Goal: Transaction & Acquisition: Purchase product/service

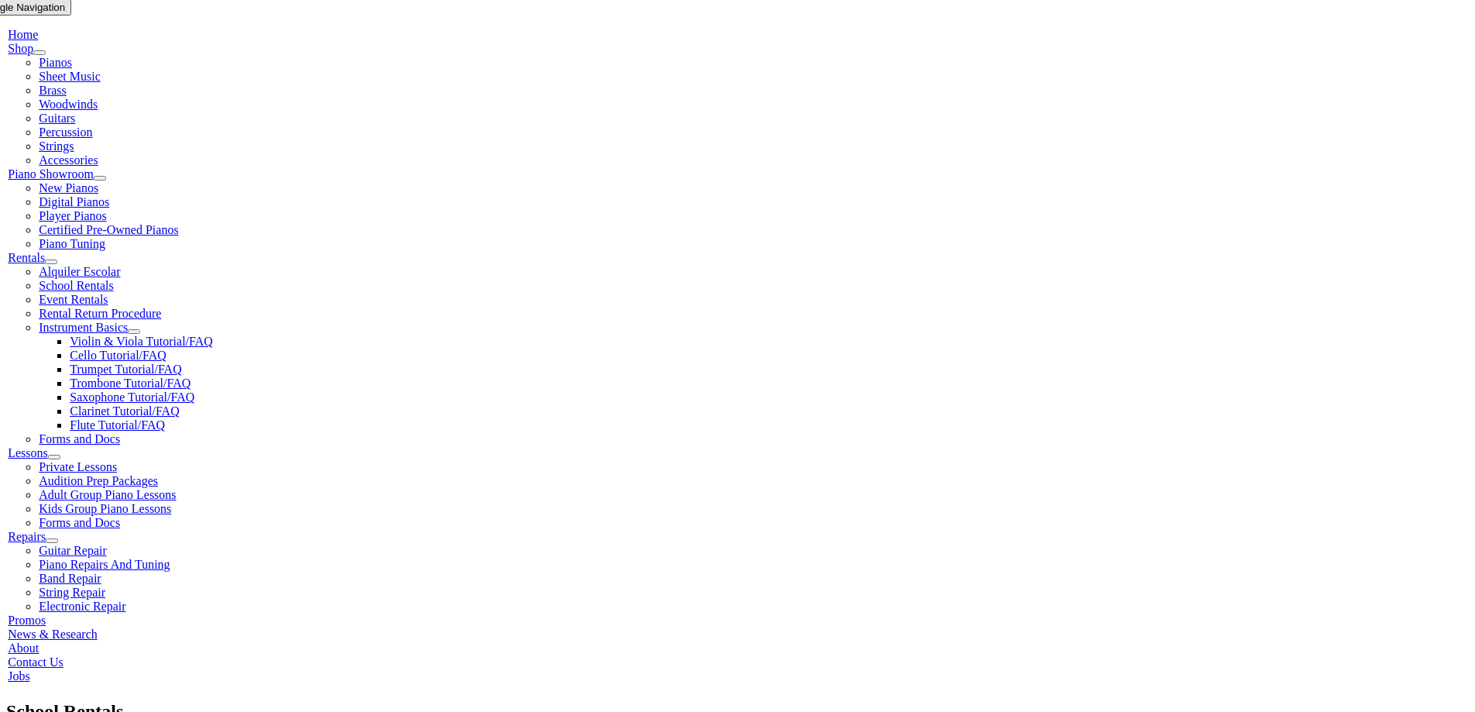
scroll to position [310, 0]
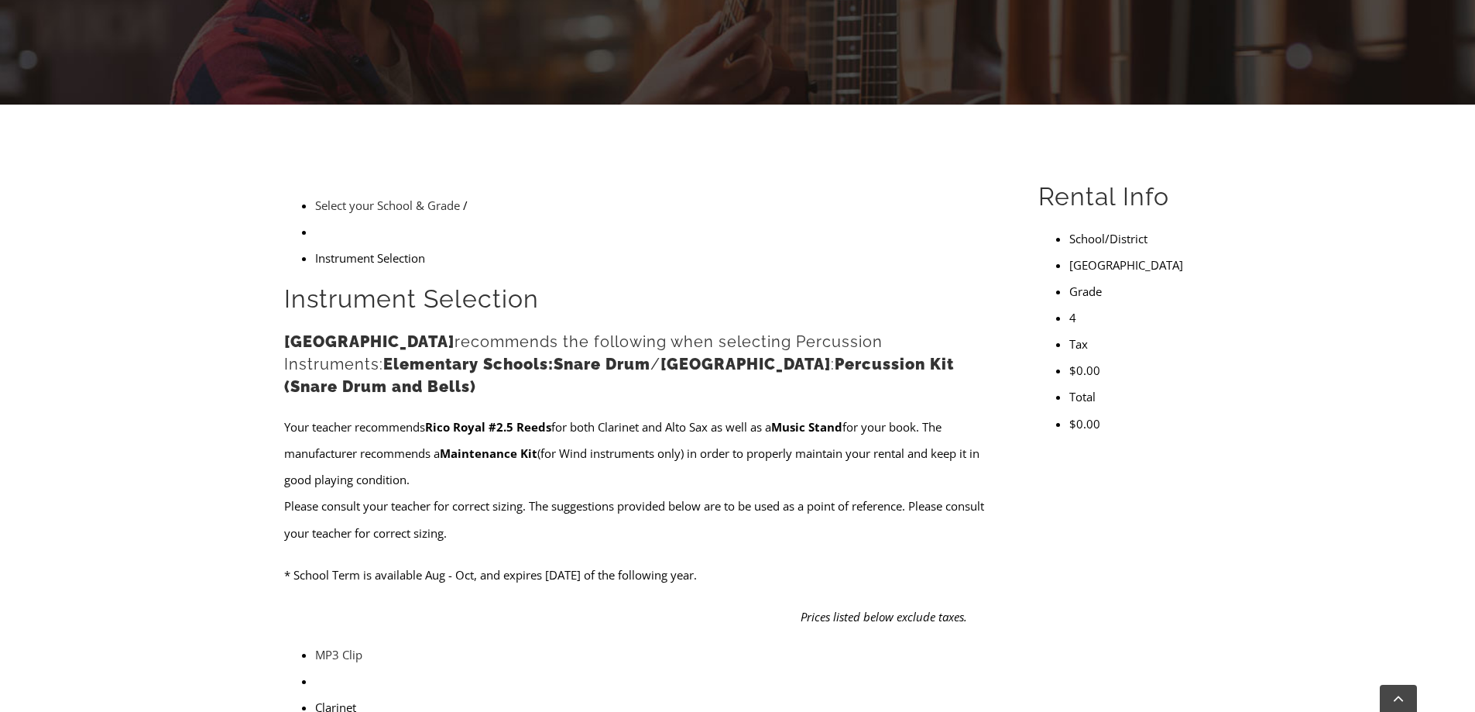
scroll to position [387, 0]
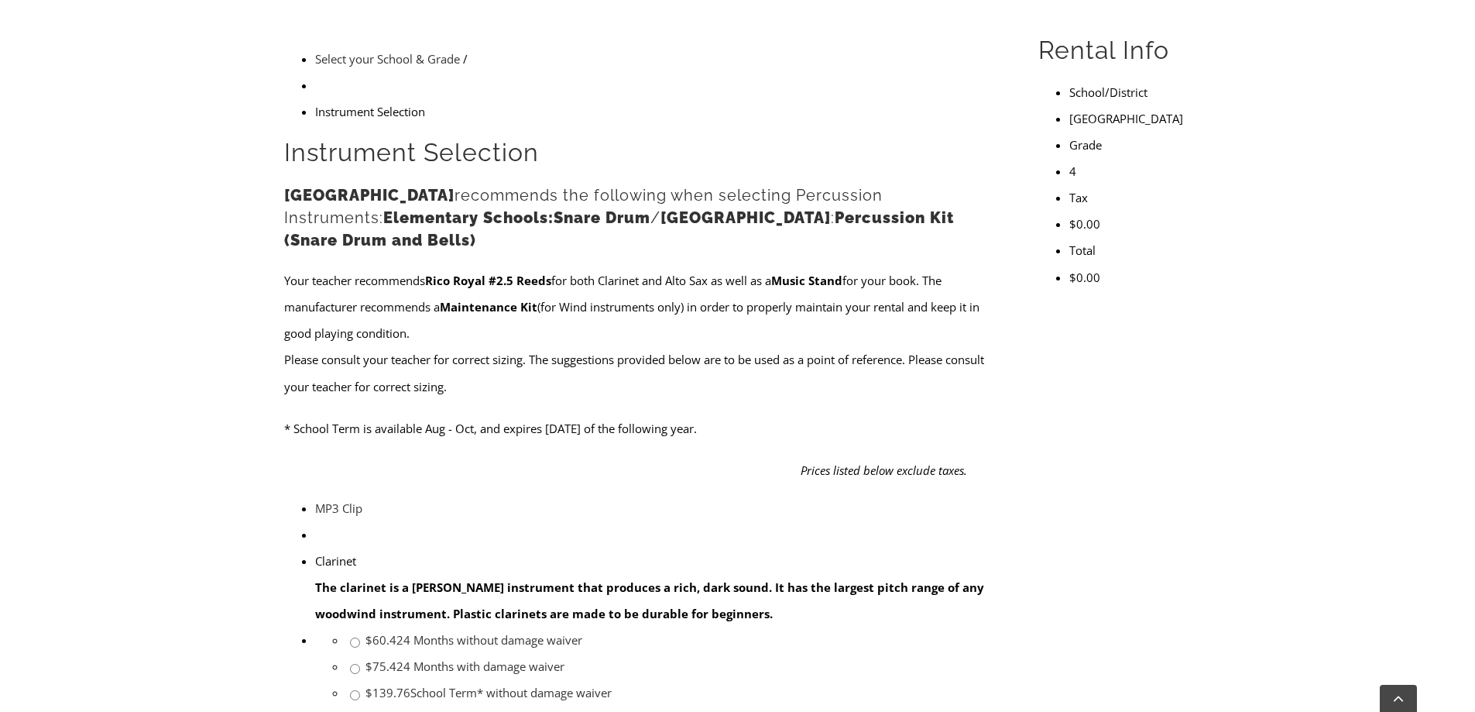
scroll to position [614, 0]
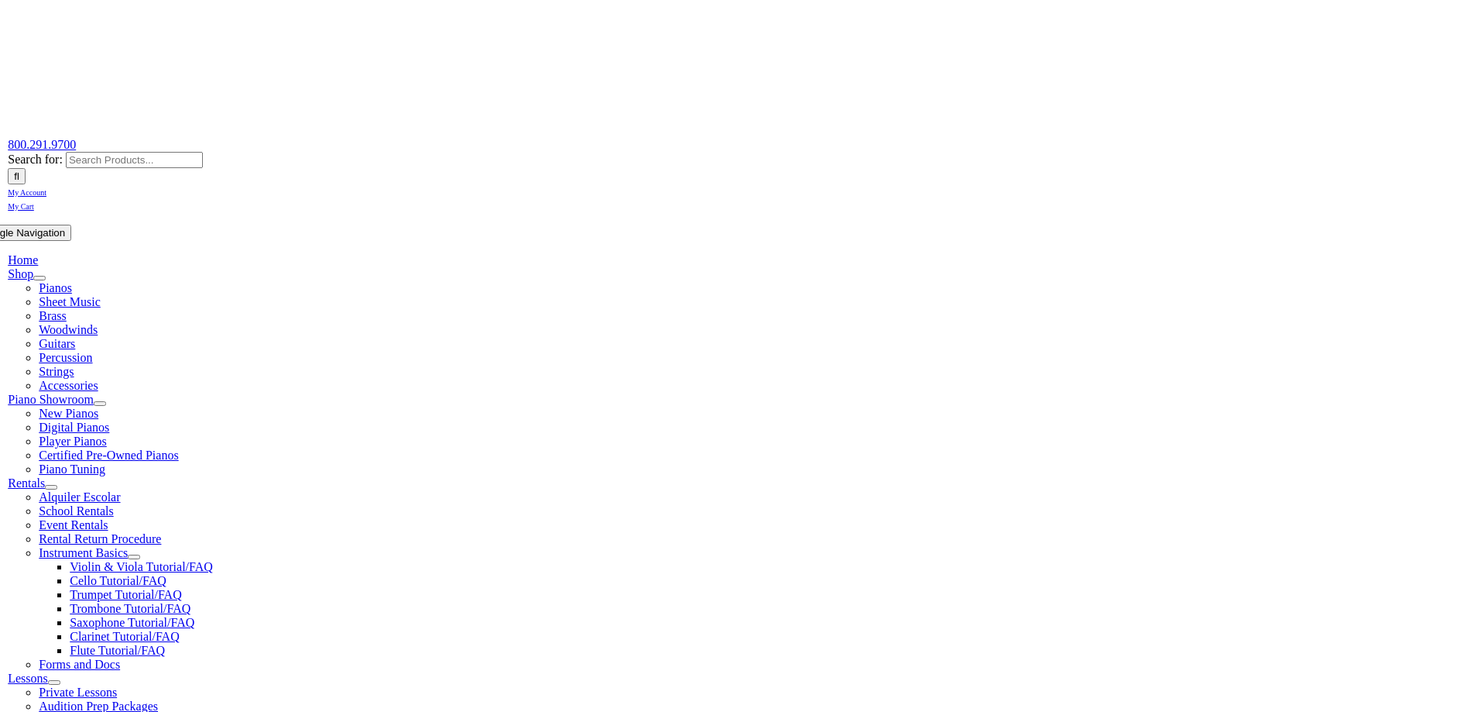
scroll to position [310, 0]
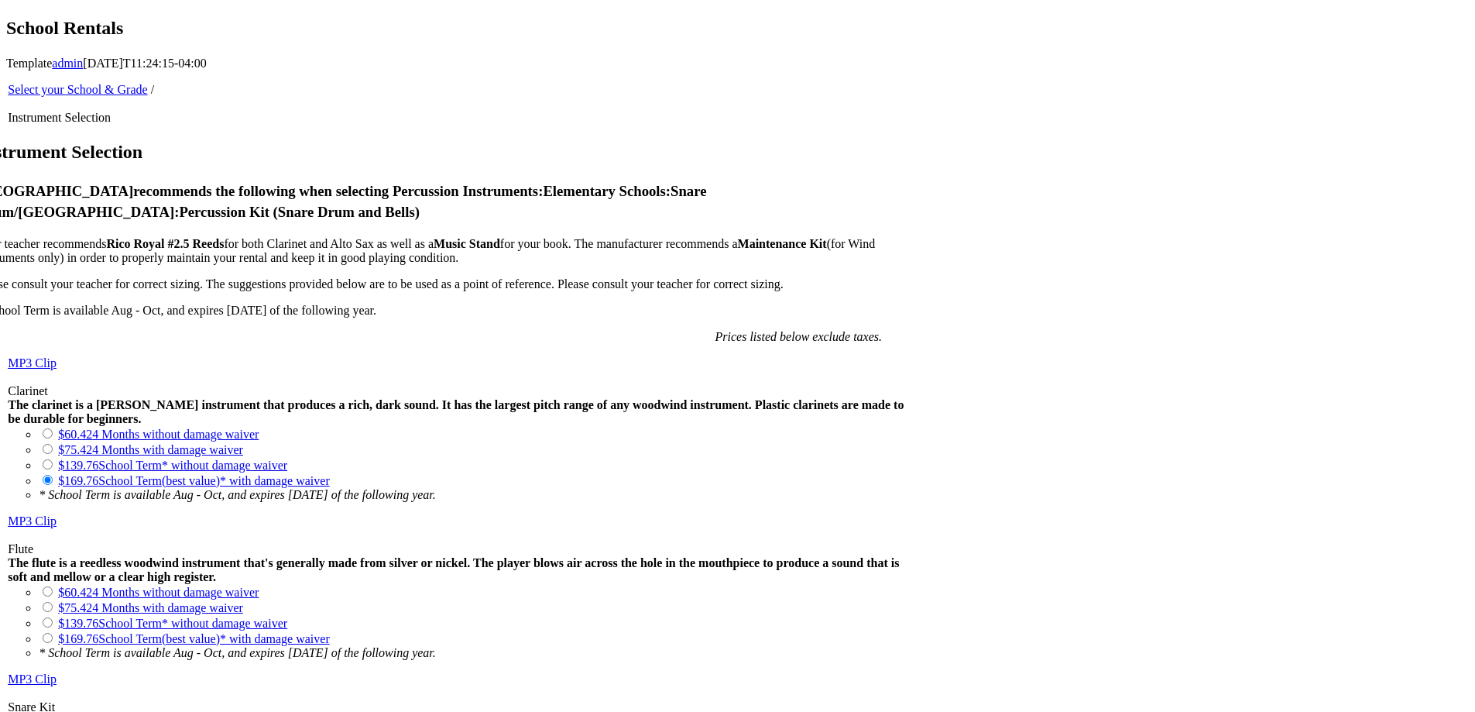
scroll to position [1161, 0]
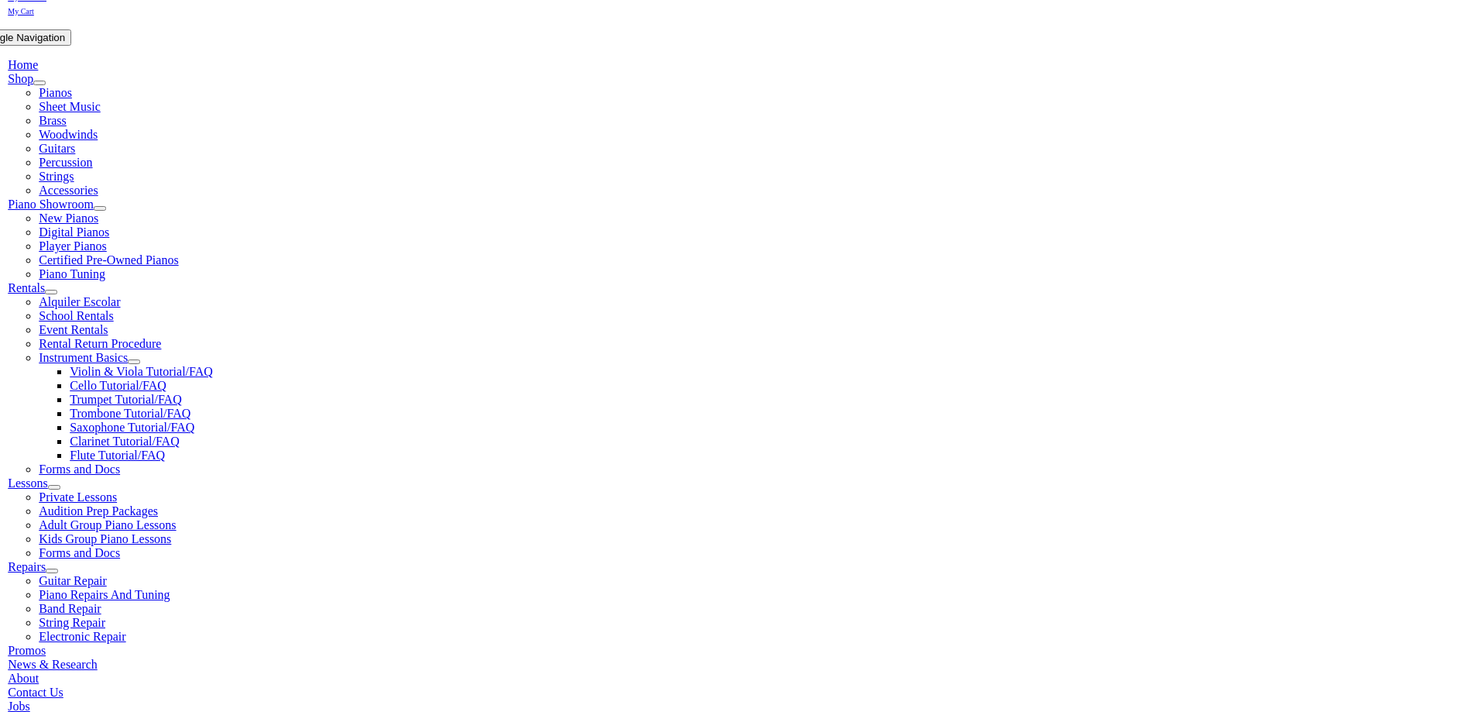
scroll to position [310, 0]
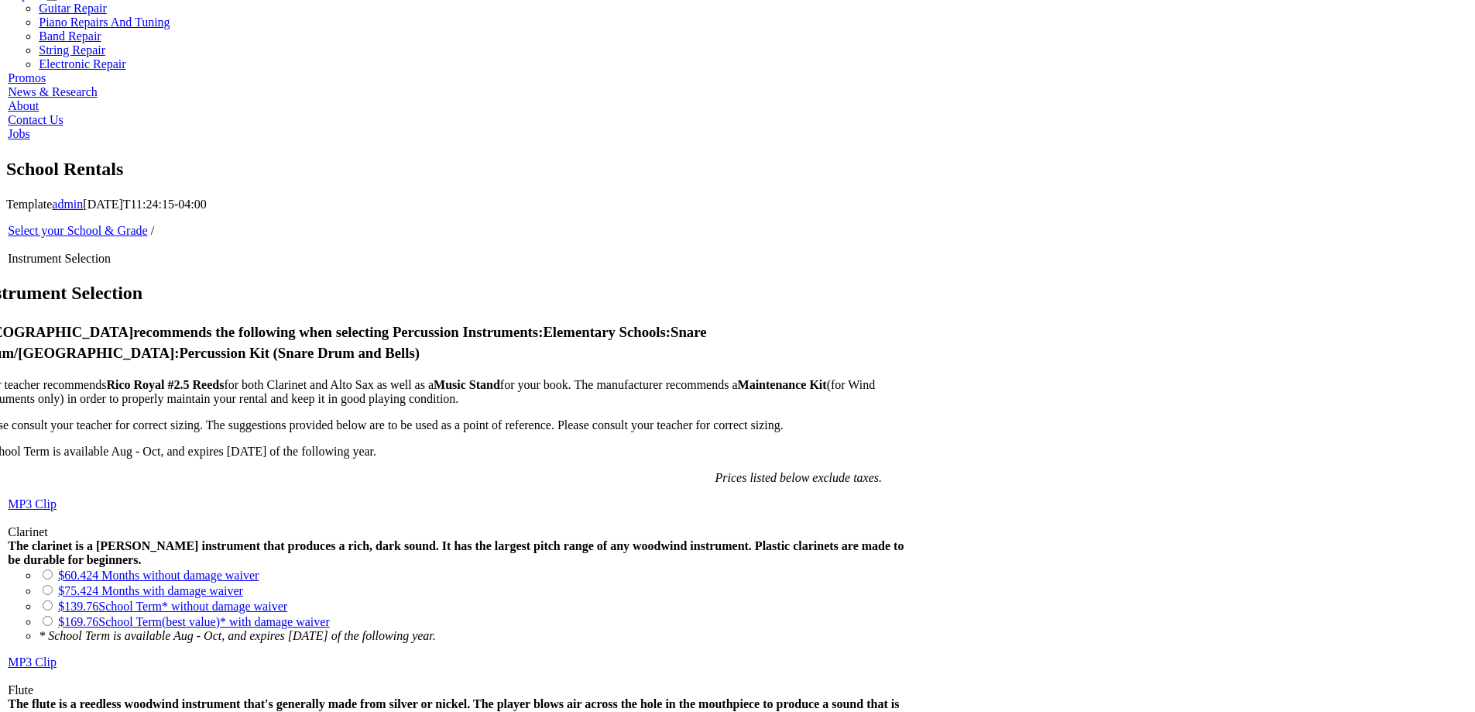
scroll to position [1161, 0]
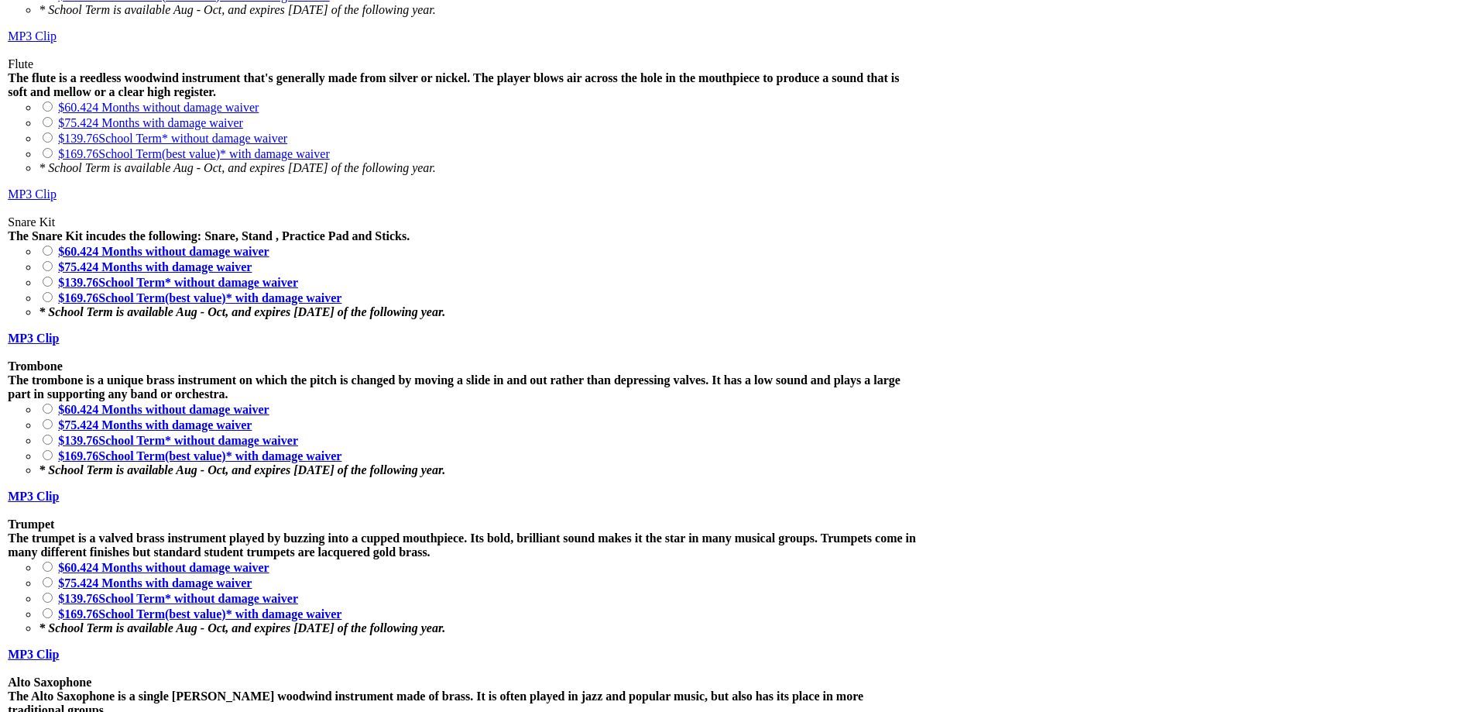
scroll to position [1394, 0]
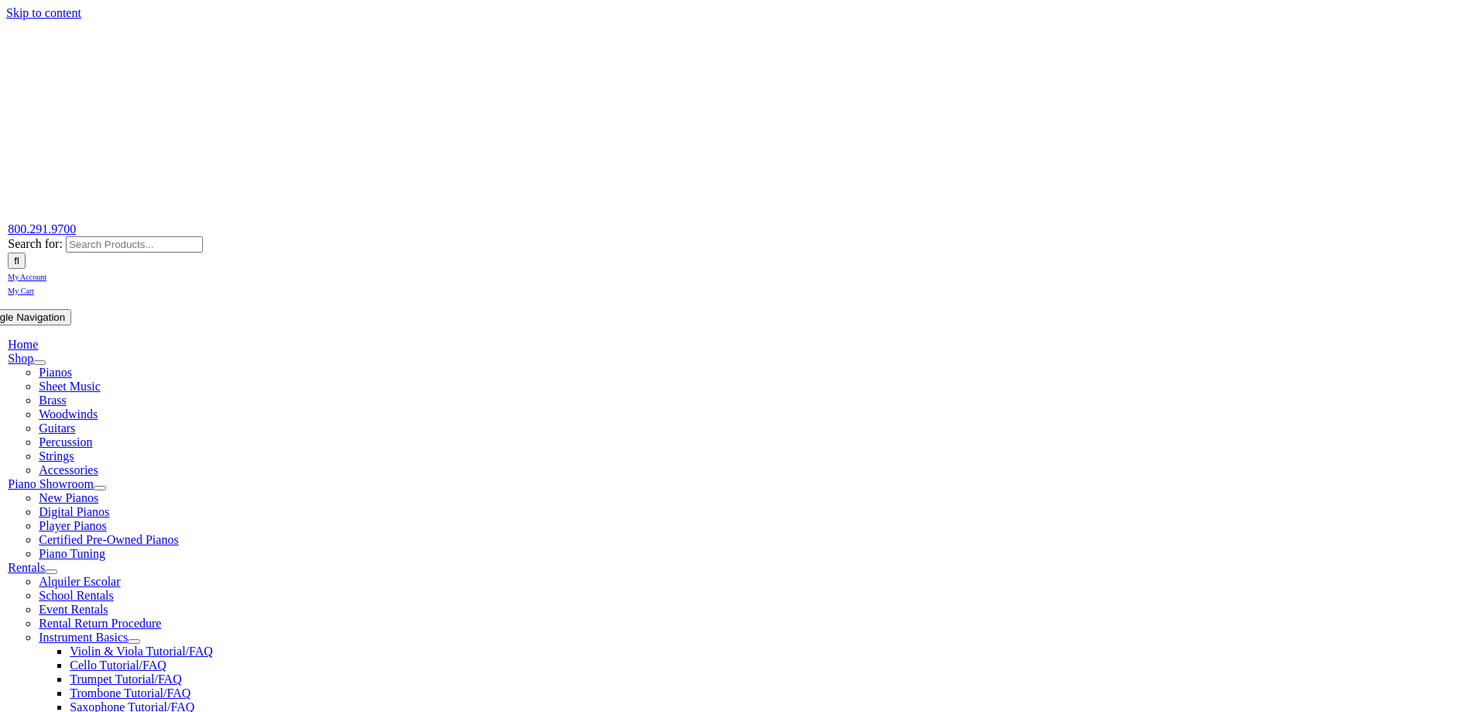
scroll to position [310, 0]
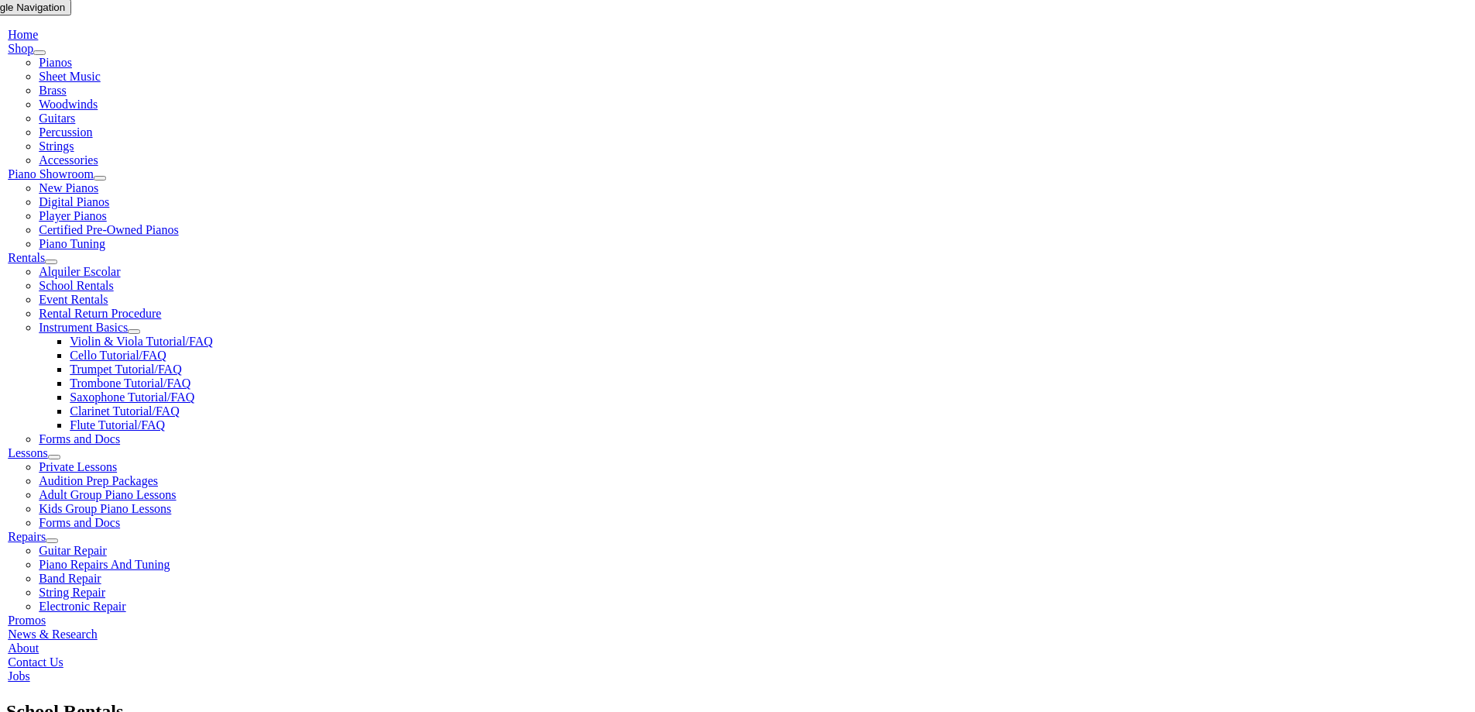
checkbox input"] "true"
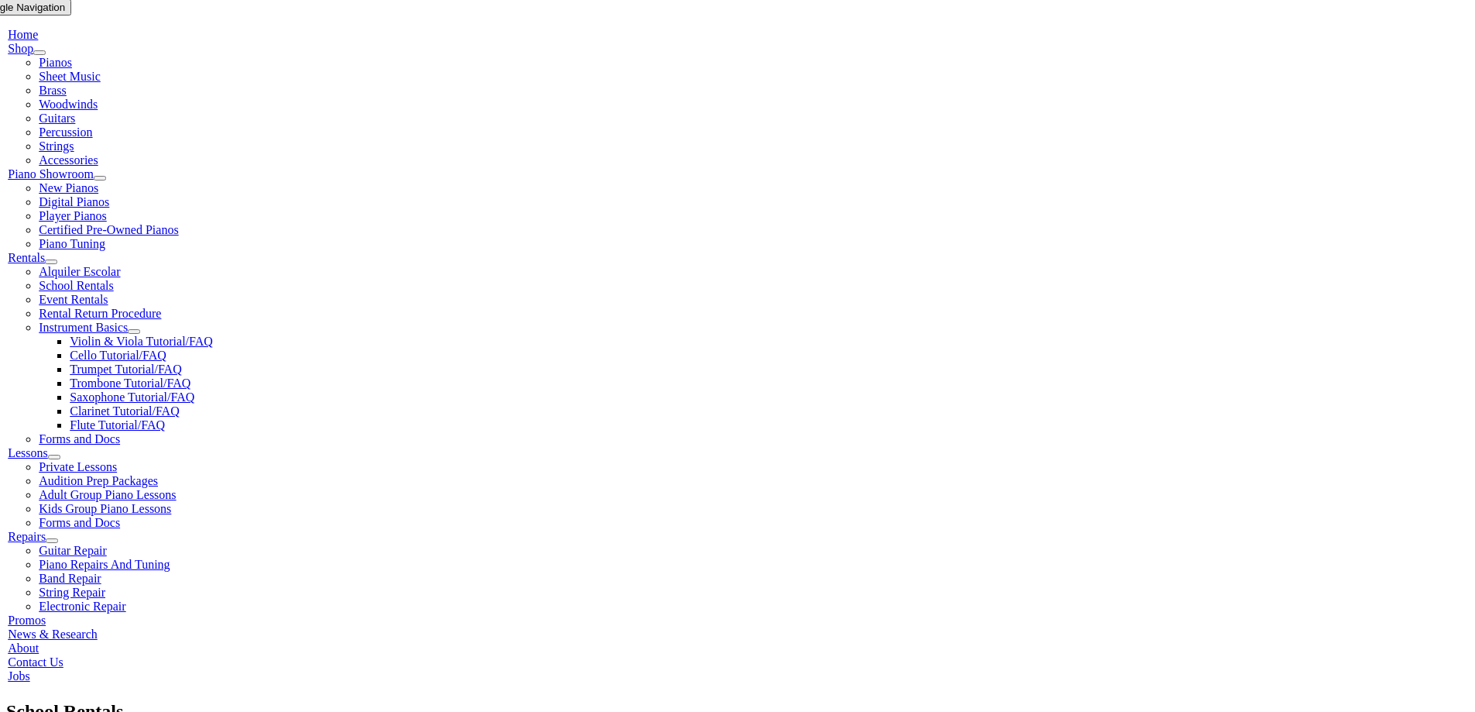
checkbox input"] "true"
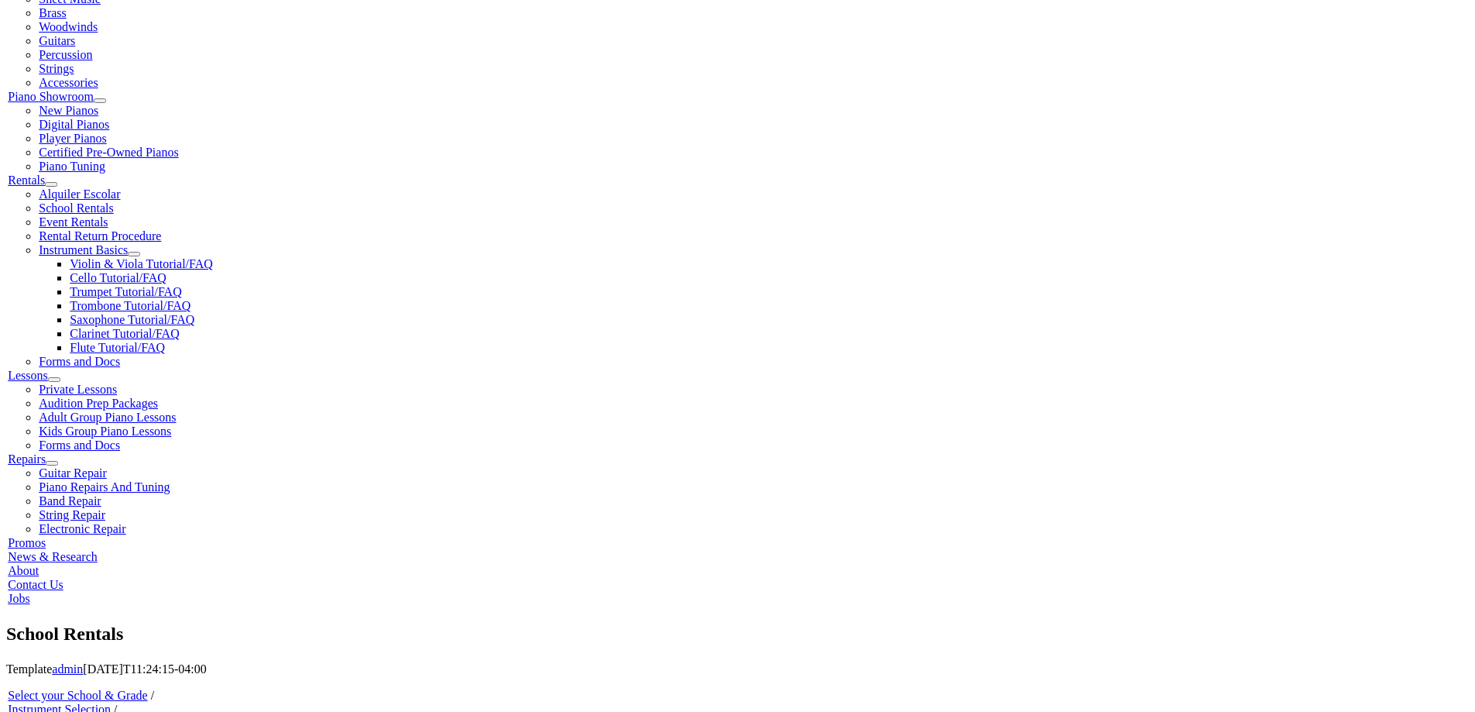
type input "[PERSON_NAME]"
type input "1"
type input "Kond"
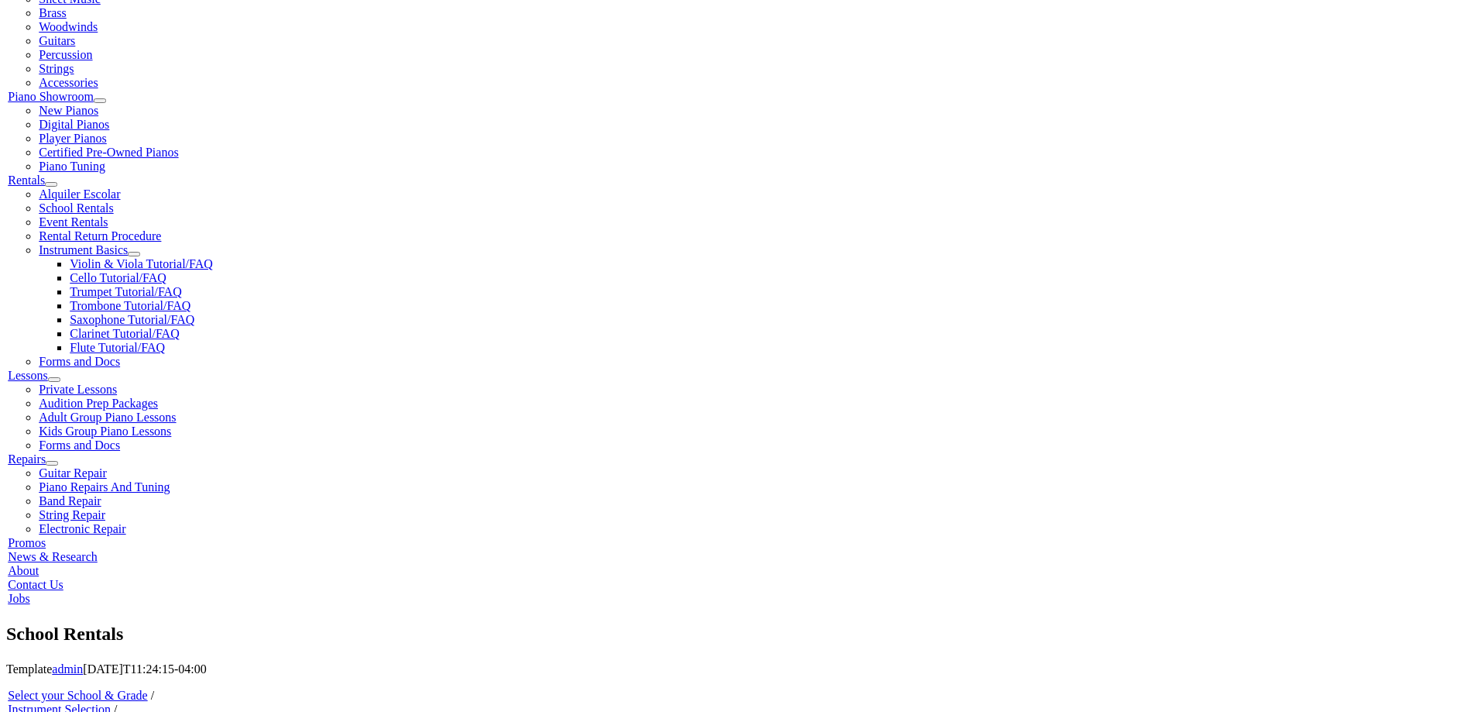
type input "Kondilis"
type input "Vanguard"
type input "30208505"
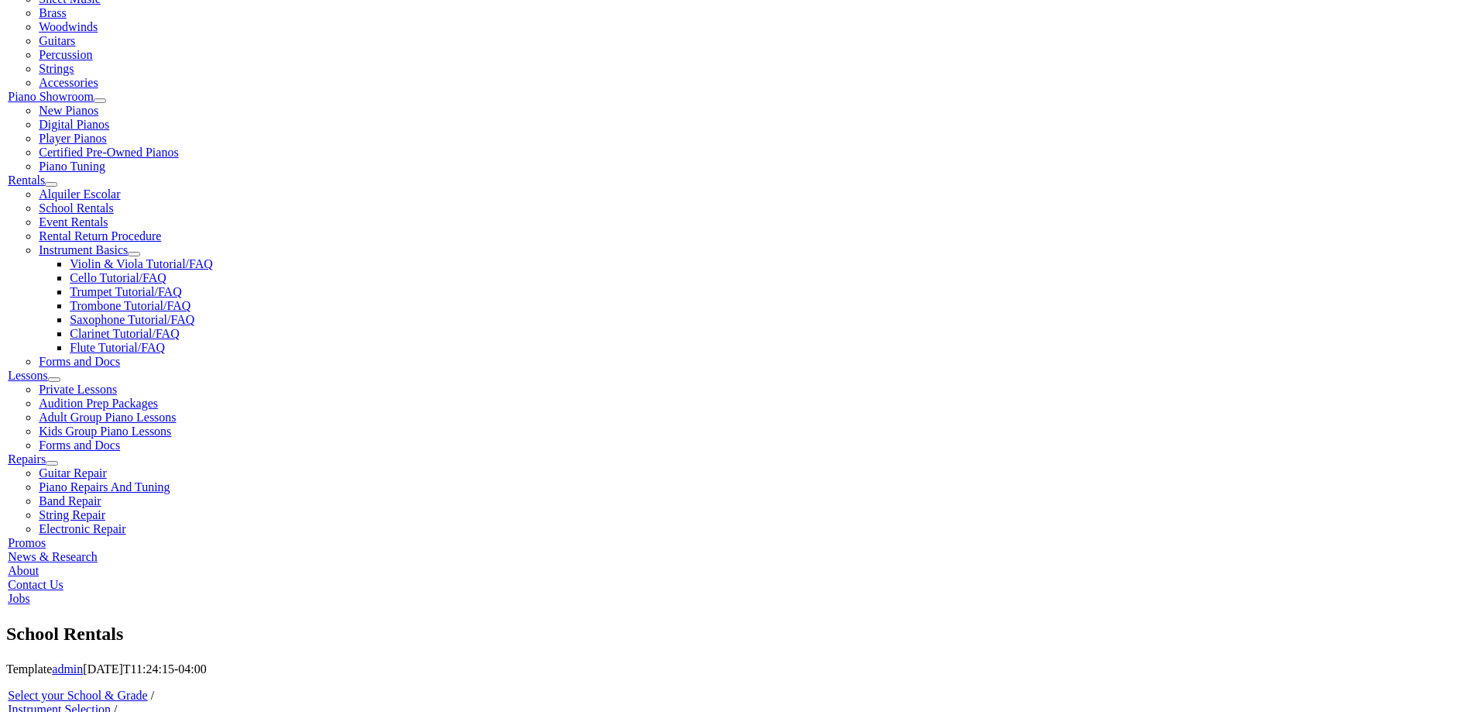
type input "06/02/1983"
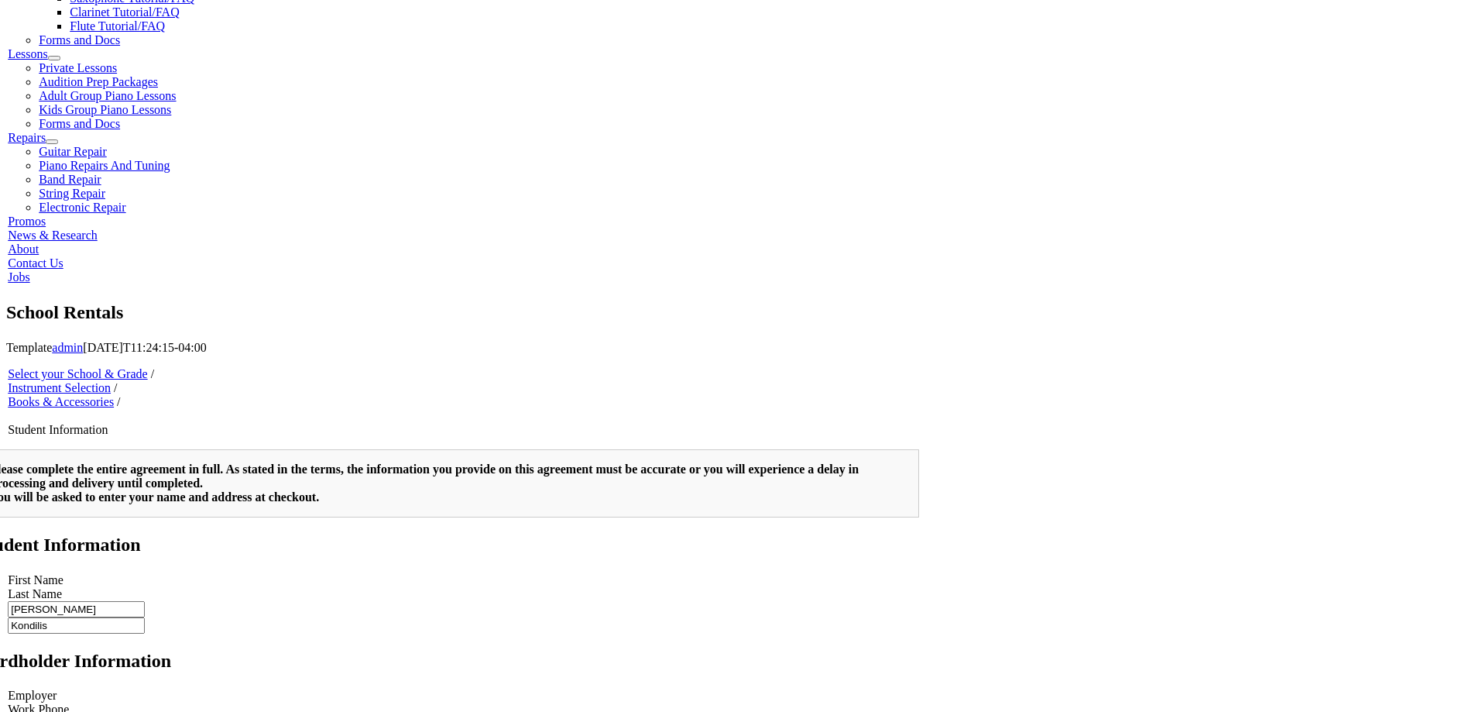
scroll to position [852, 0]
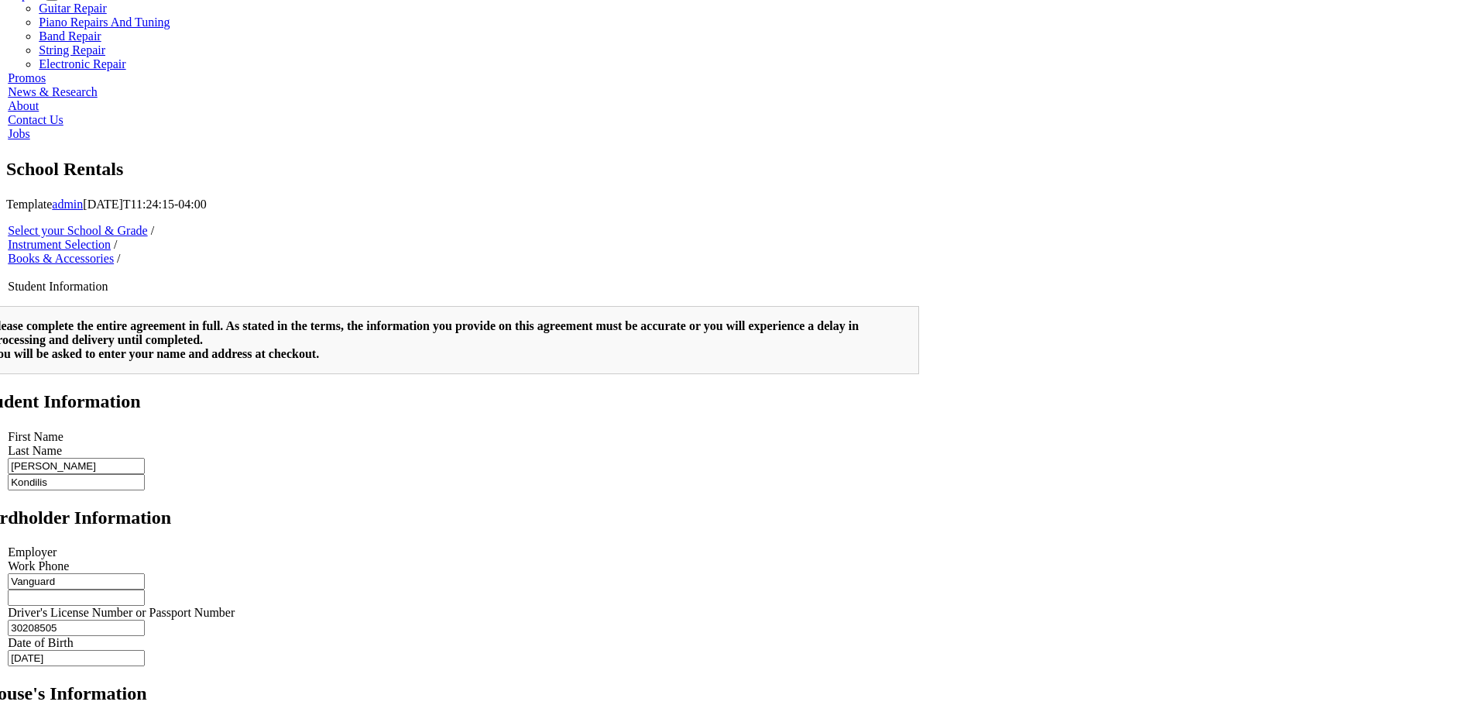
type input "Anthony Kondilis"
type input "Amtrak"
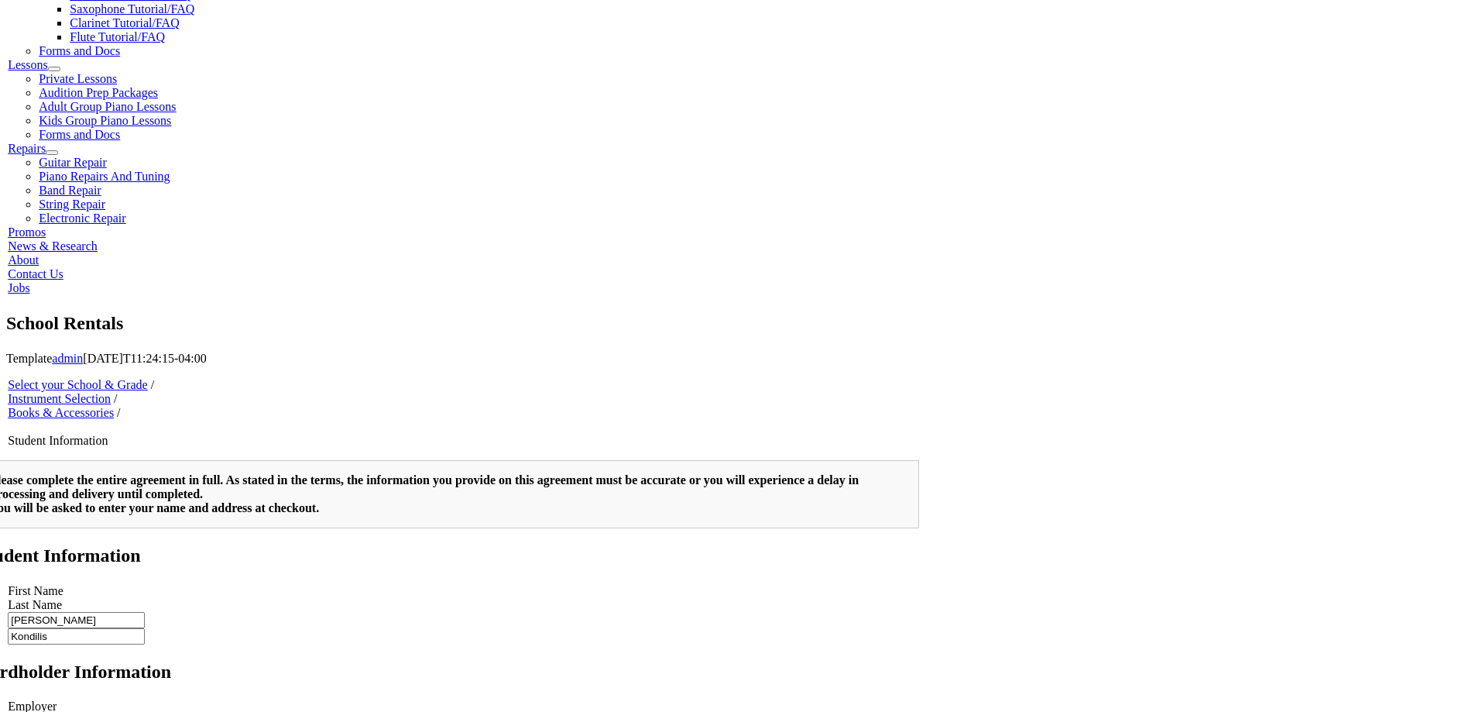
scroll to position [697, 0]
type input "8"
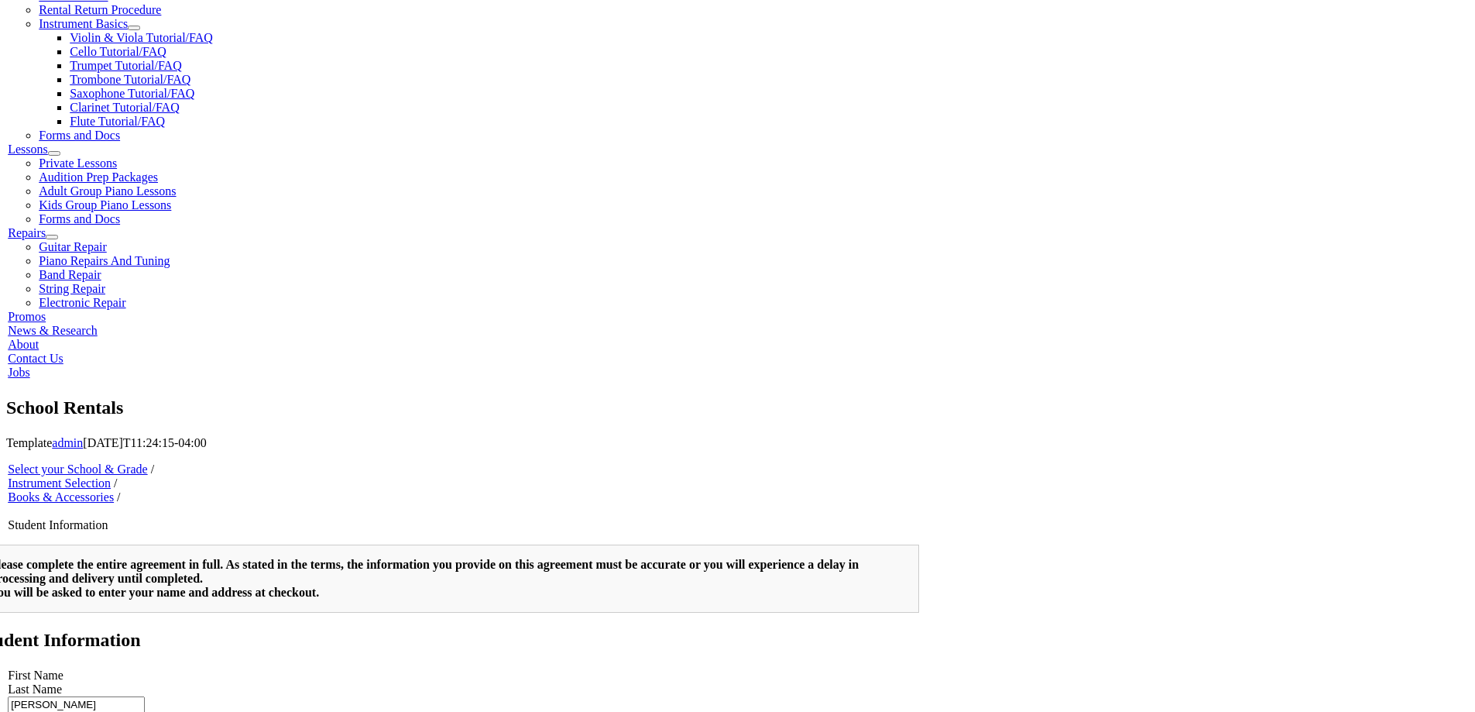
scroll to position [387, 0]
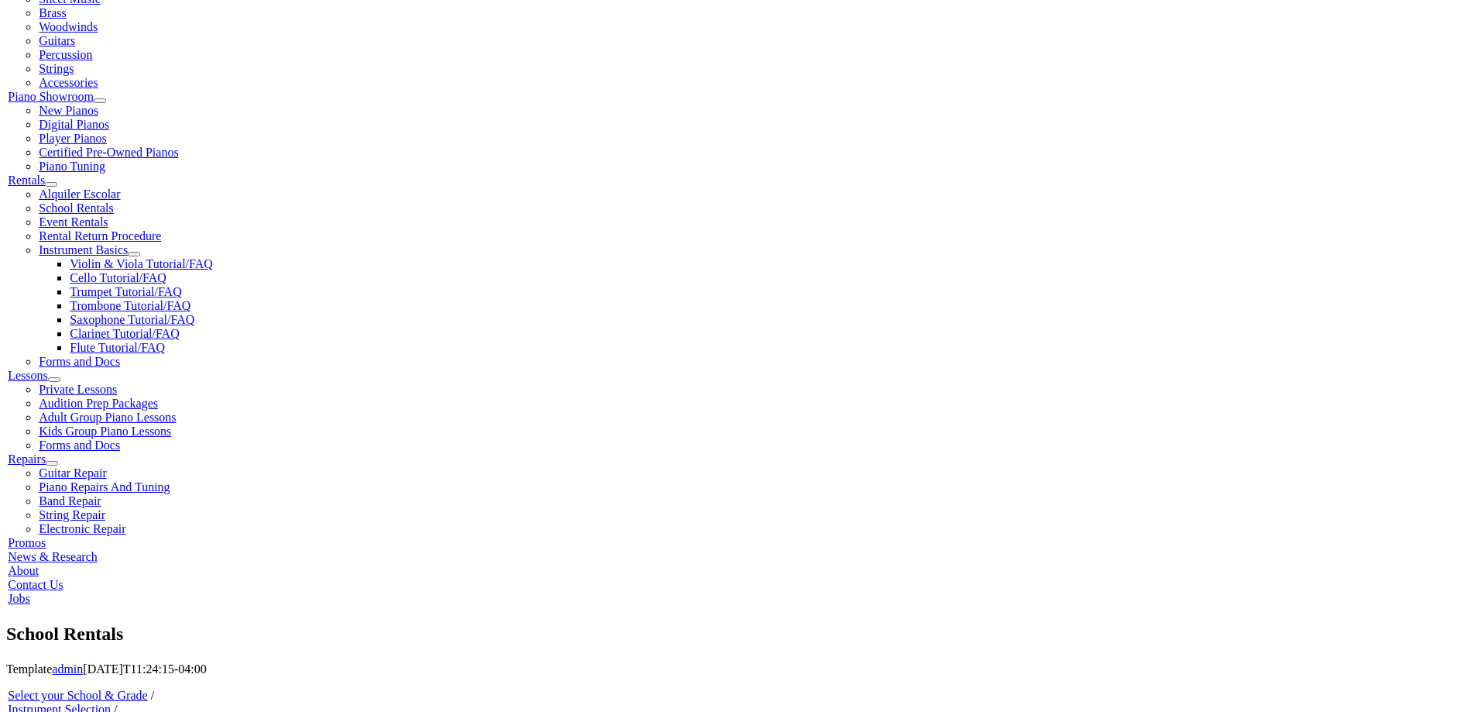
type input "2155541222"
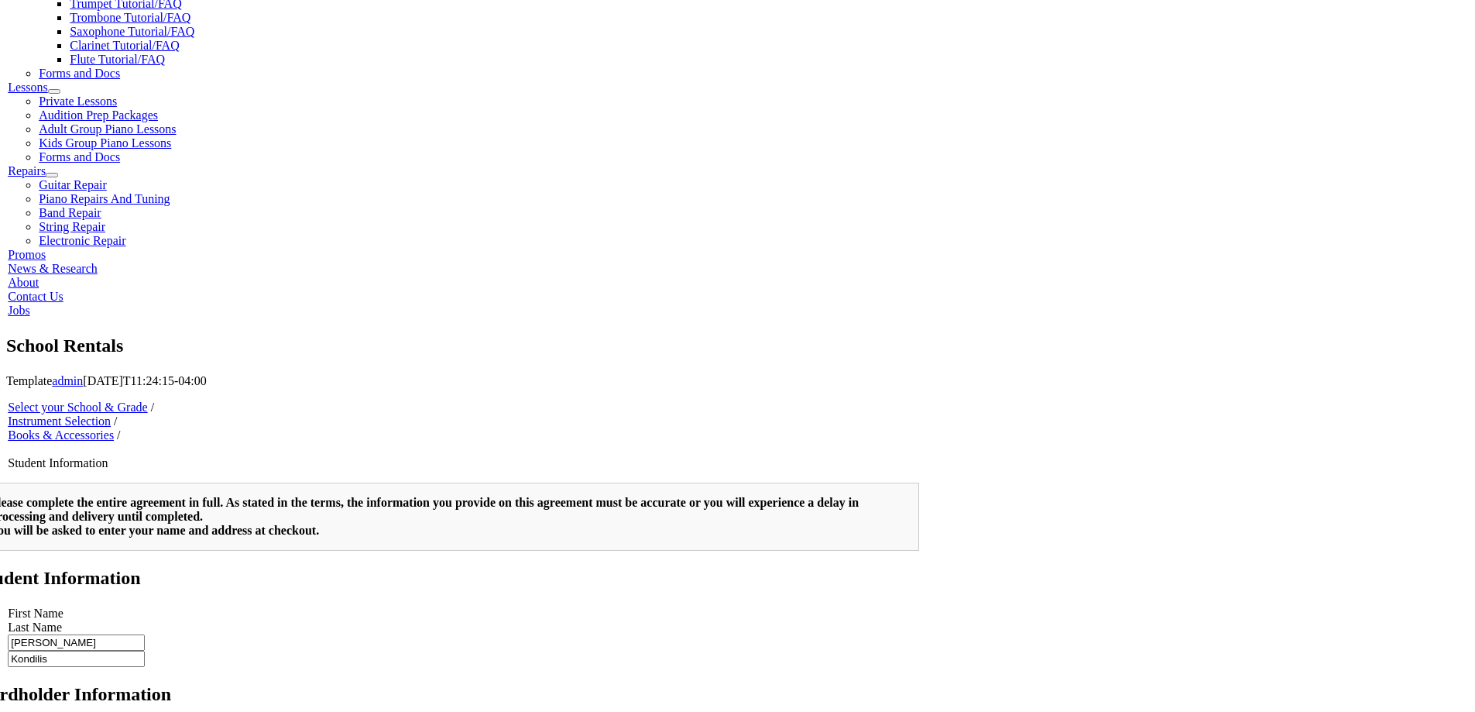
scroll to position [774, 0]
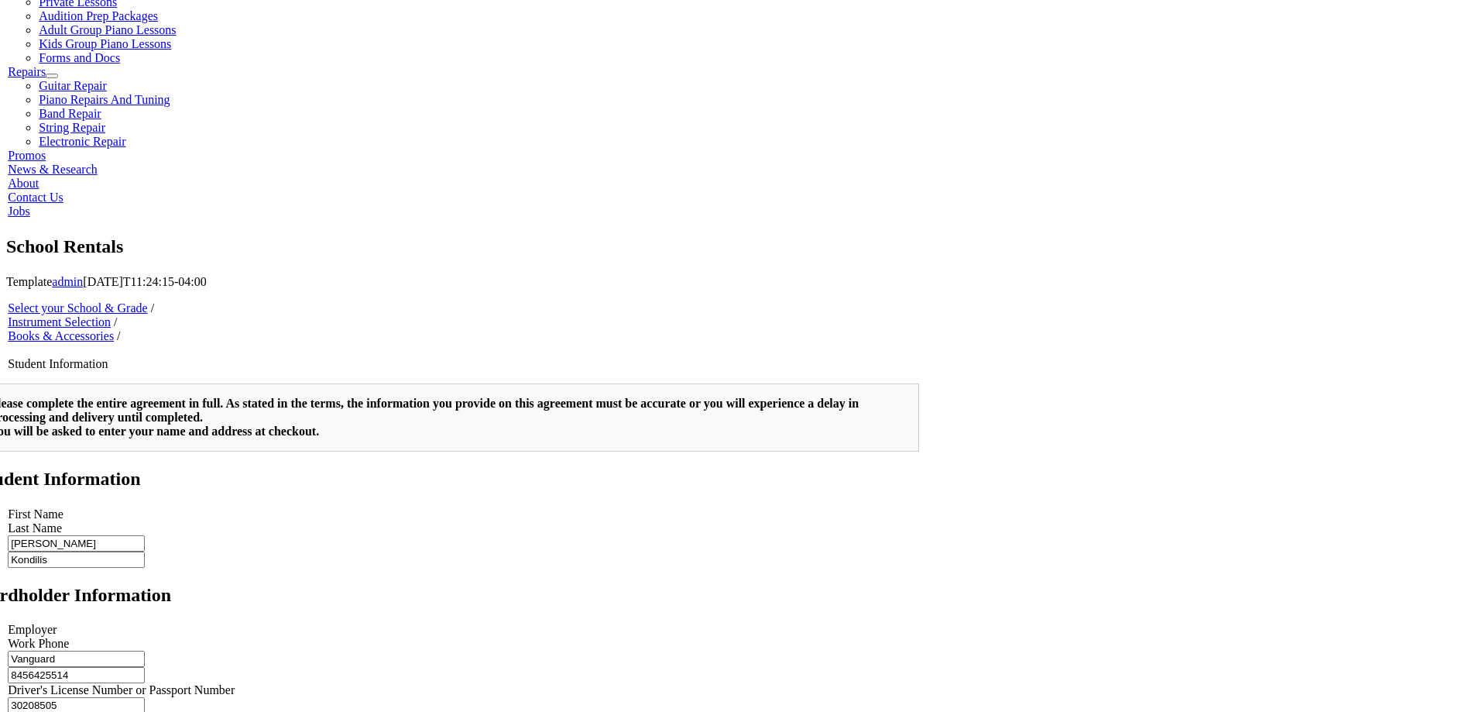
type input "8456425514"
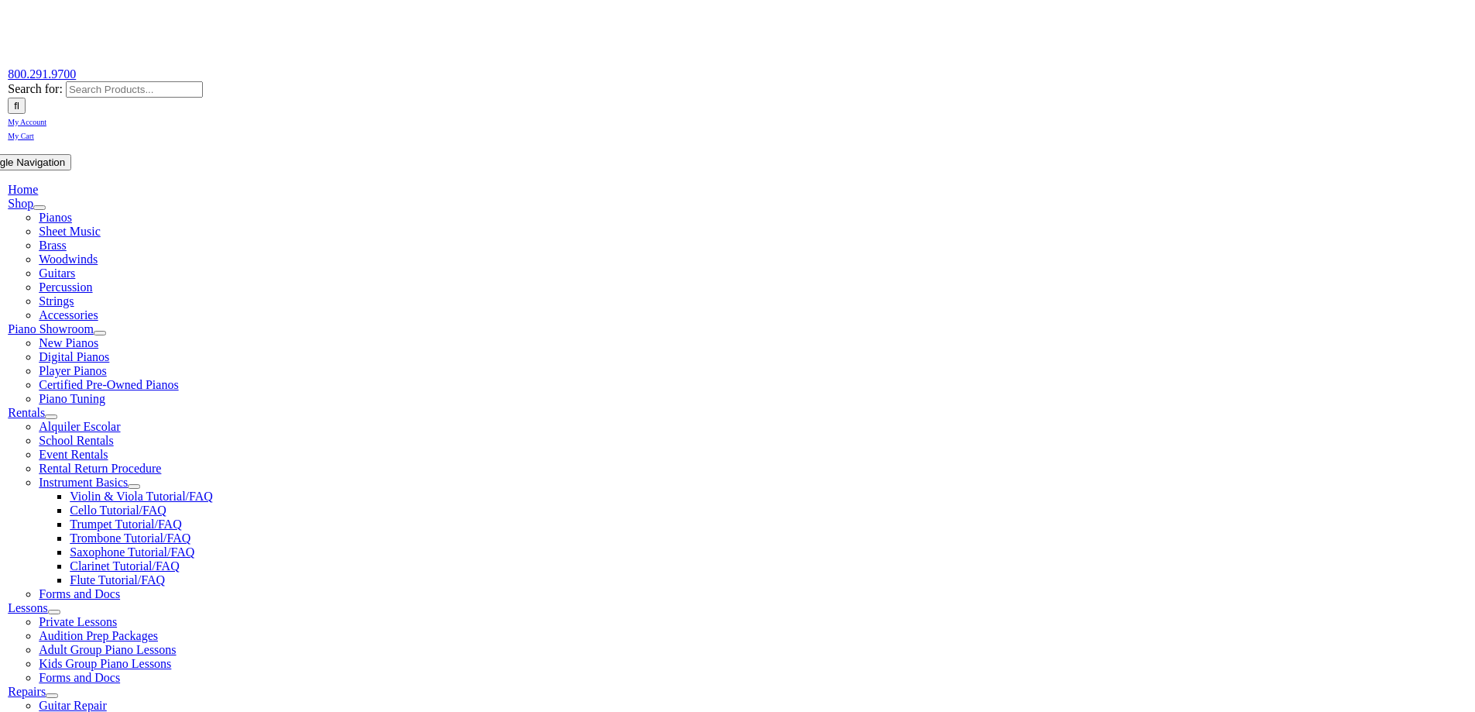
scroll to position [542, 0]
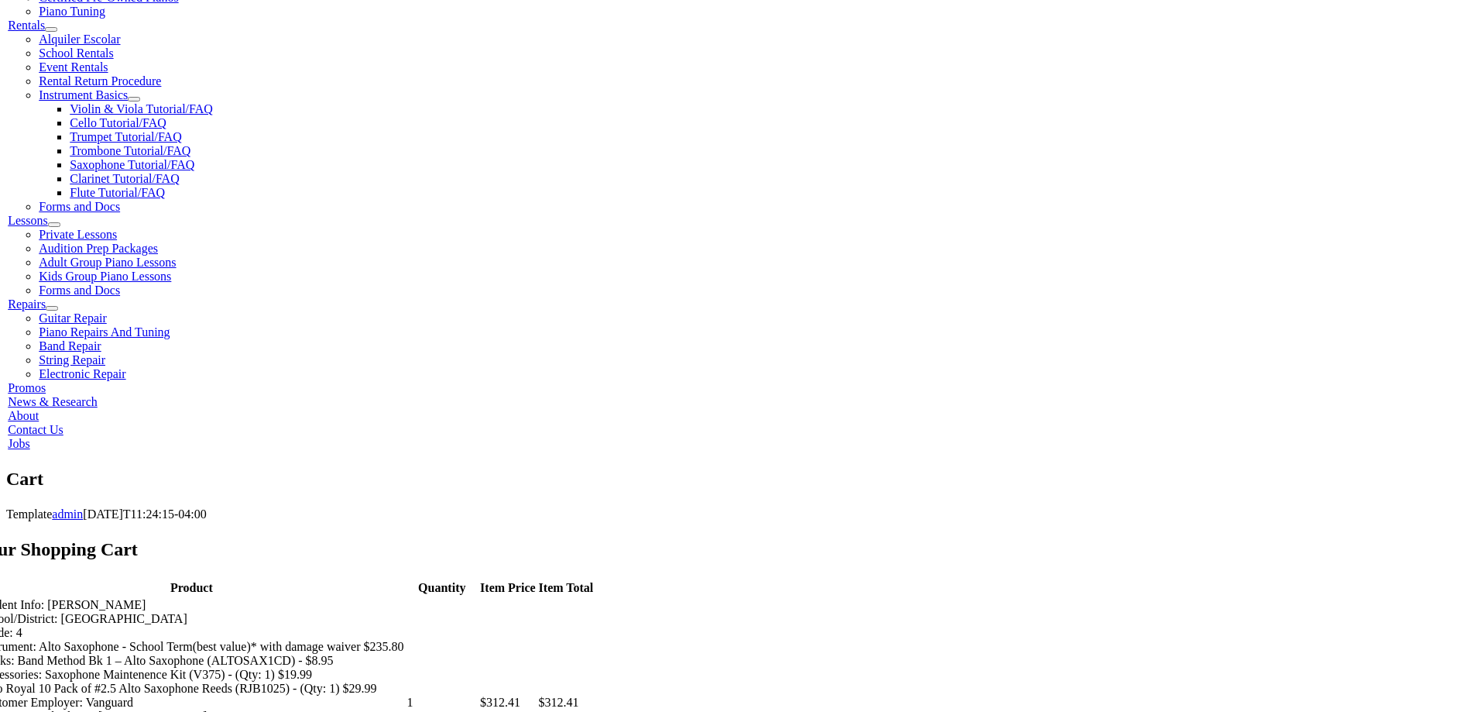
select select "PA"
click at [1241, 537] on div "Your Shopping Cart Product Quantity Item Price Item Total Student Info: Nathan …" at bounding box center [737, 723] width 1463 height 372
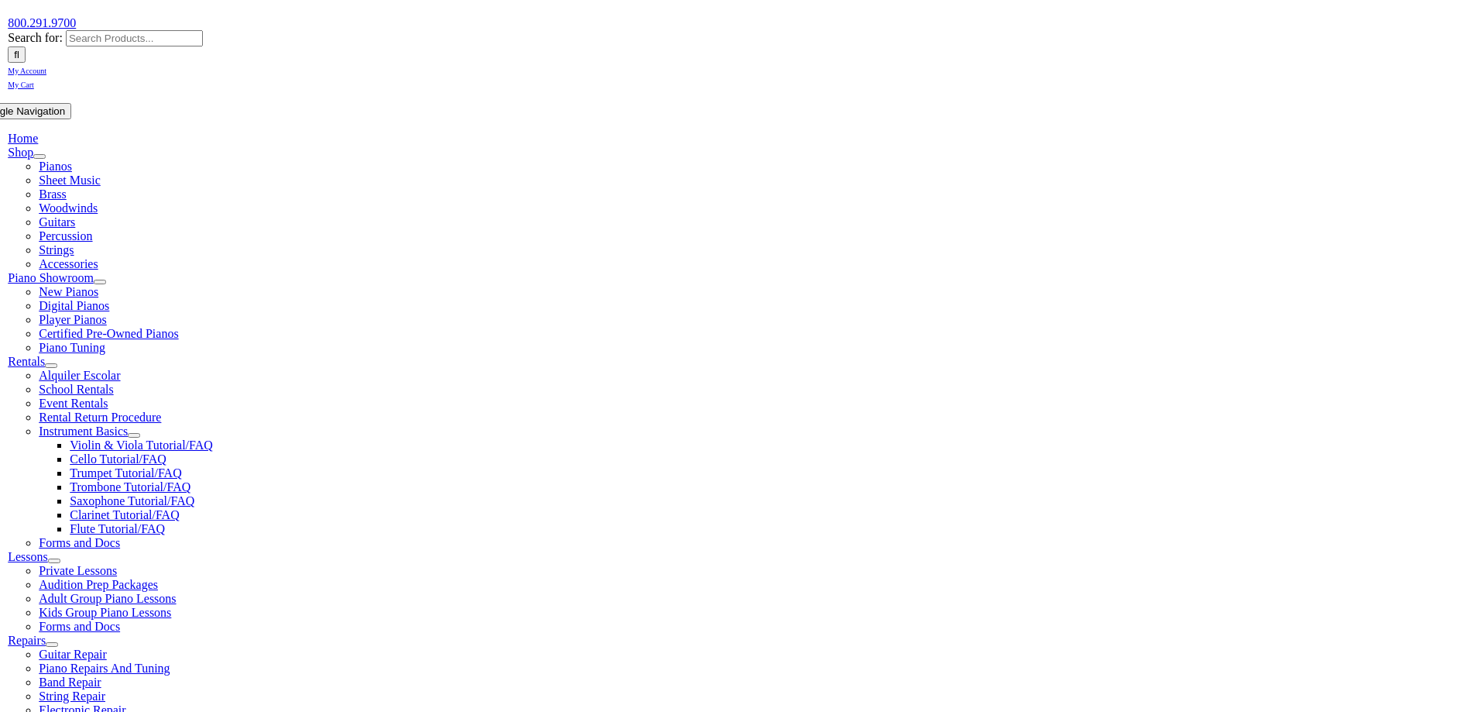
scroll to position [387, 0]
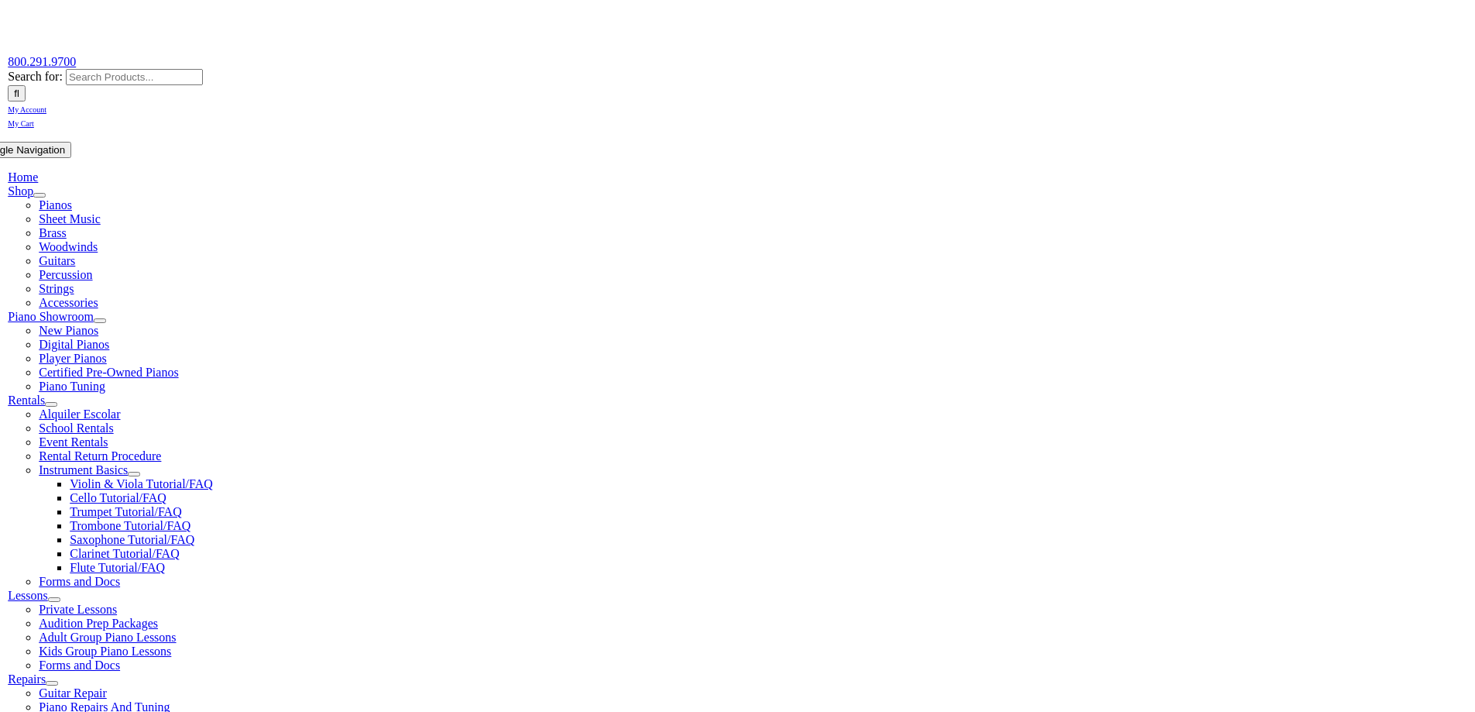
scroll to position [465, 0]
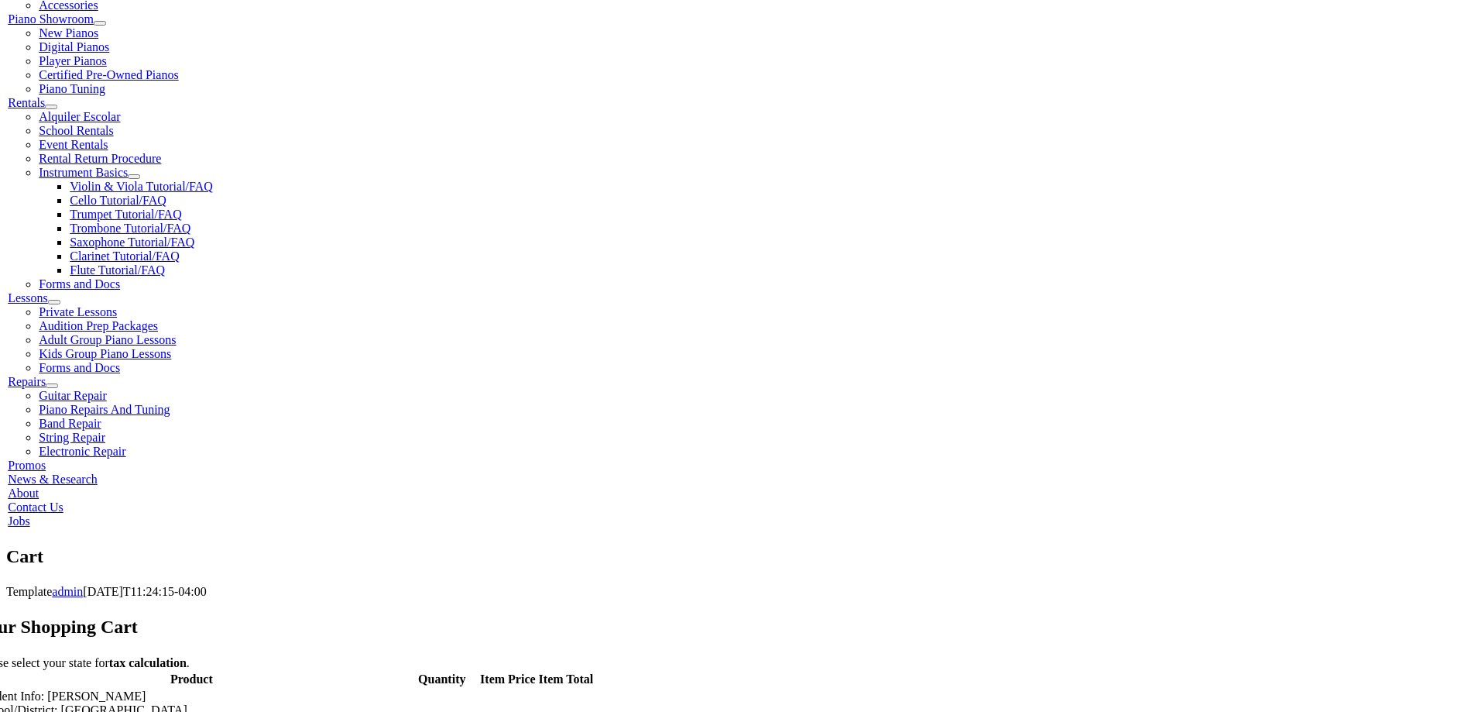
drag, startPoint x: 1041, startPoint y: 417, endPoint x: 1028, endPoint y: 417, distance: 12.4
select select "PA"
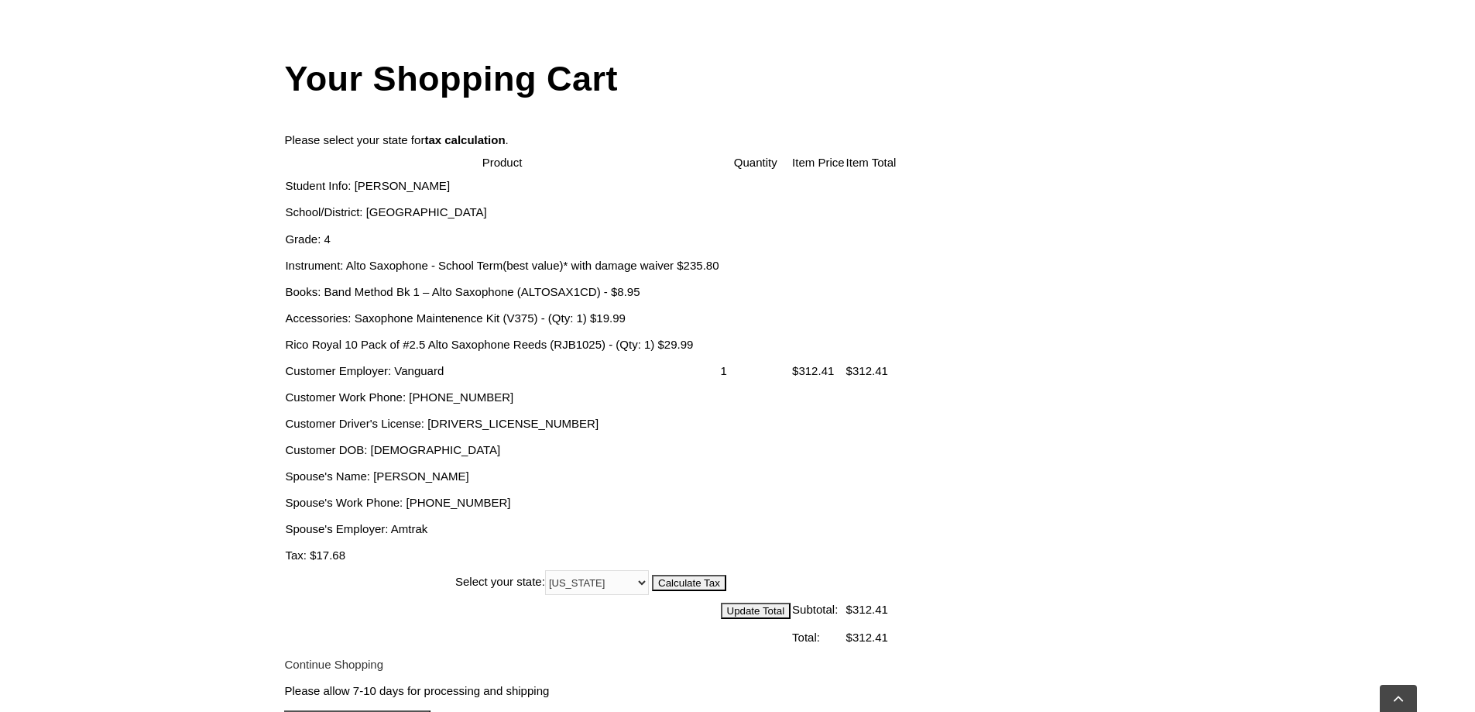
click at [1281, 420] on div "Your Shopping Cart Please select your state for tax calculation . Product Quant…" at bounding box center [737, 359] width 1475 height 684
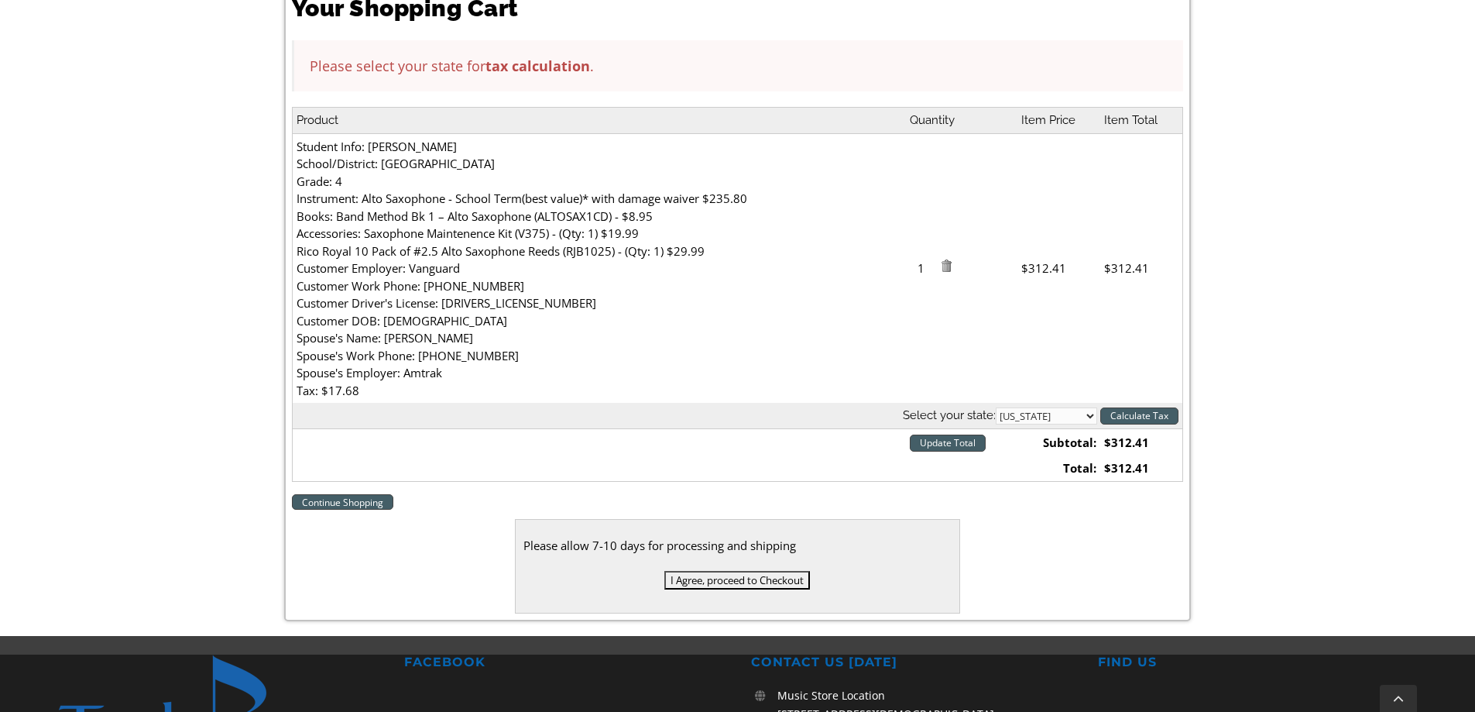
click at [765, 573] on input "I Agree, proceed to Checkout" at bounding box center [737, 580] width 146 height 19
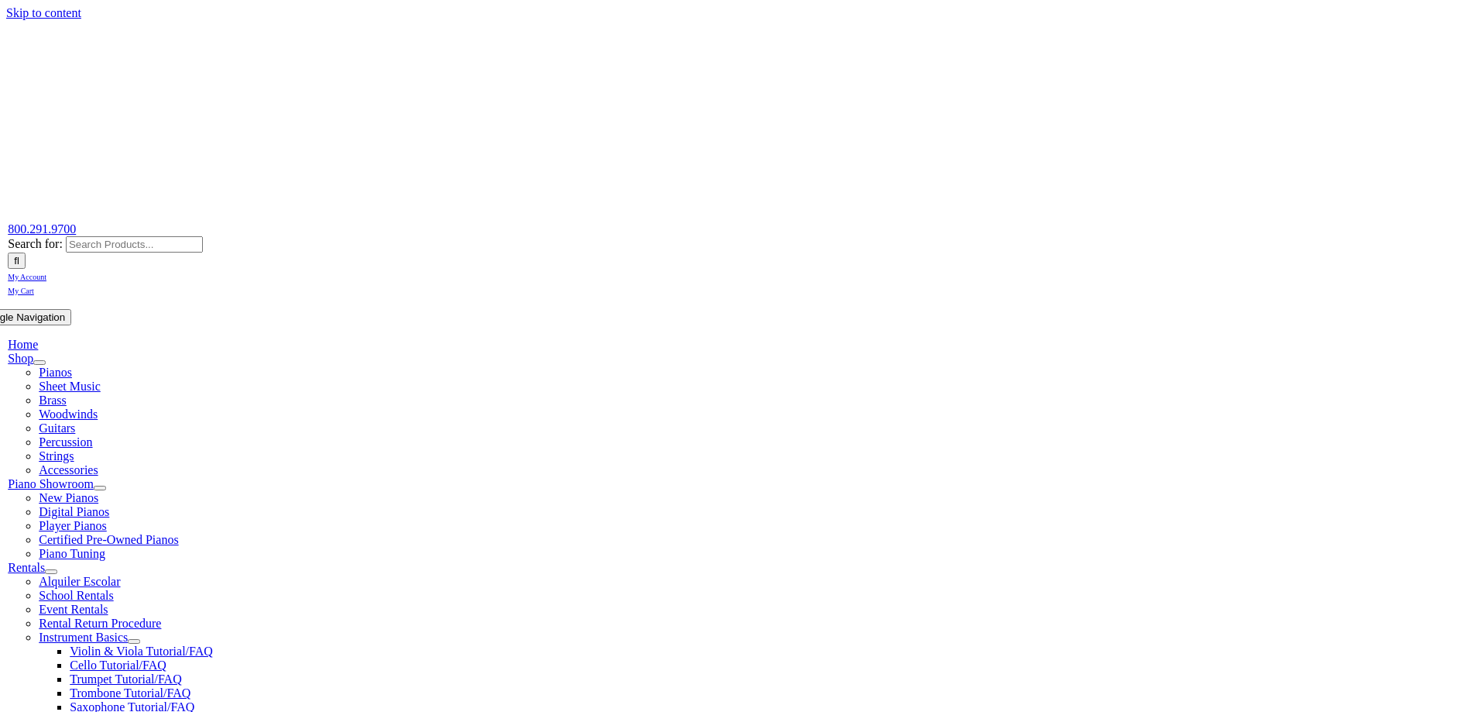
type input "l"
type input "emilykondilis"
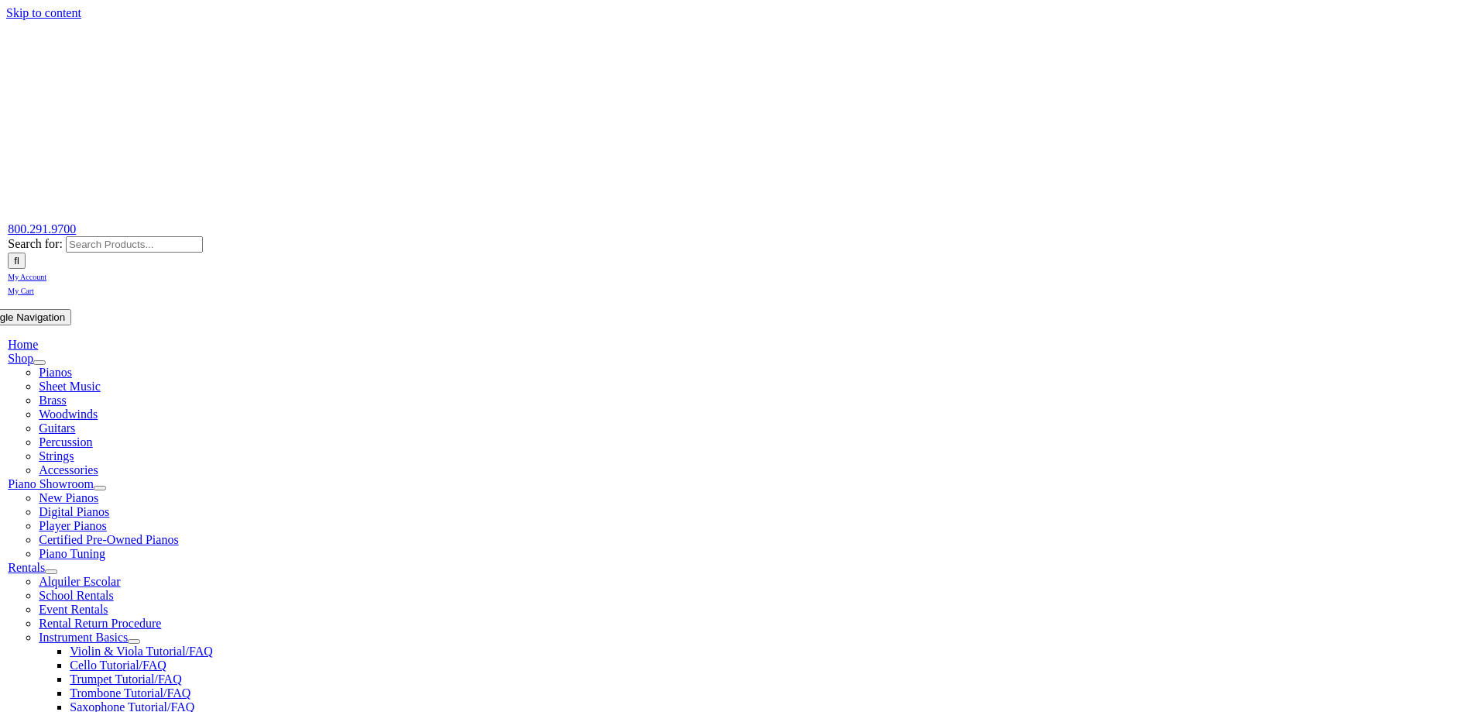
scroll to position [232, 0]
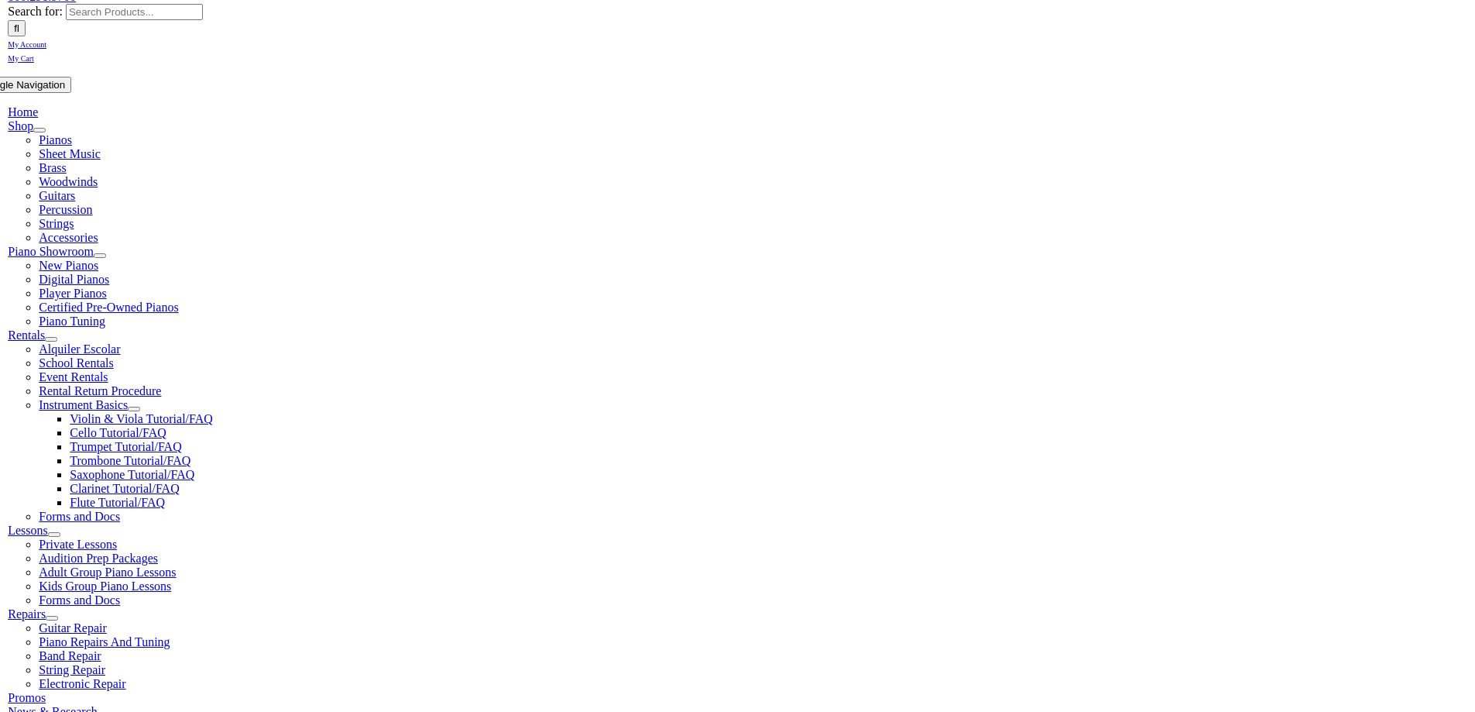
type input "ekondilis"
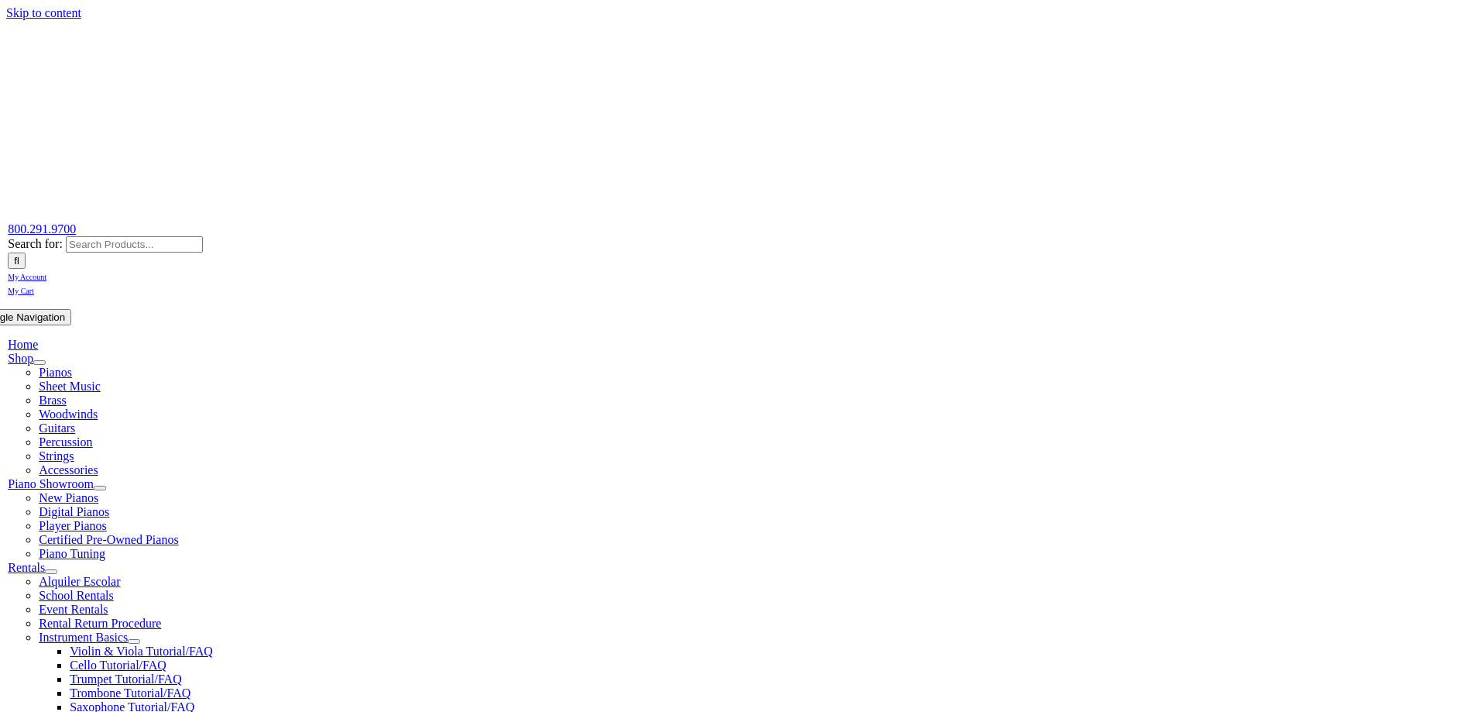
type input "emilykondilis"
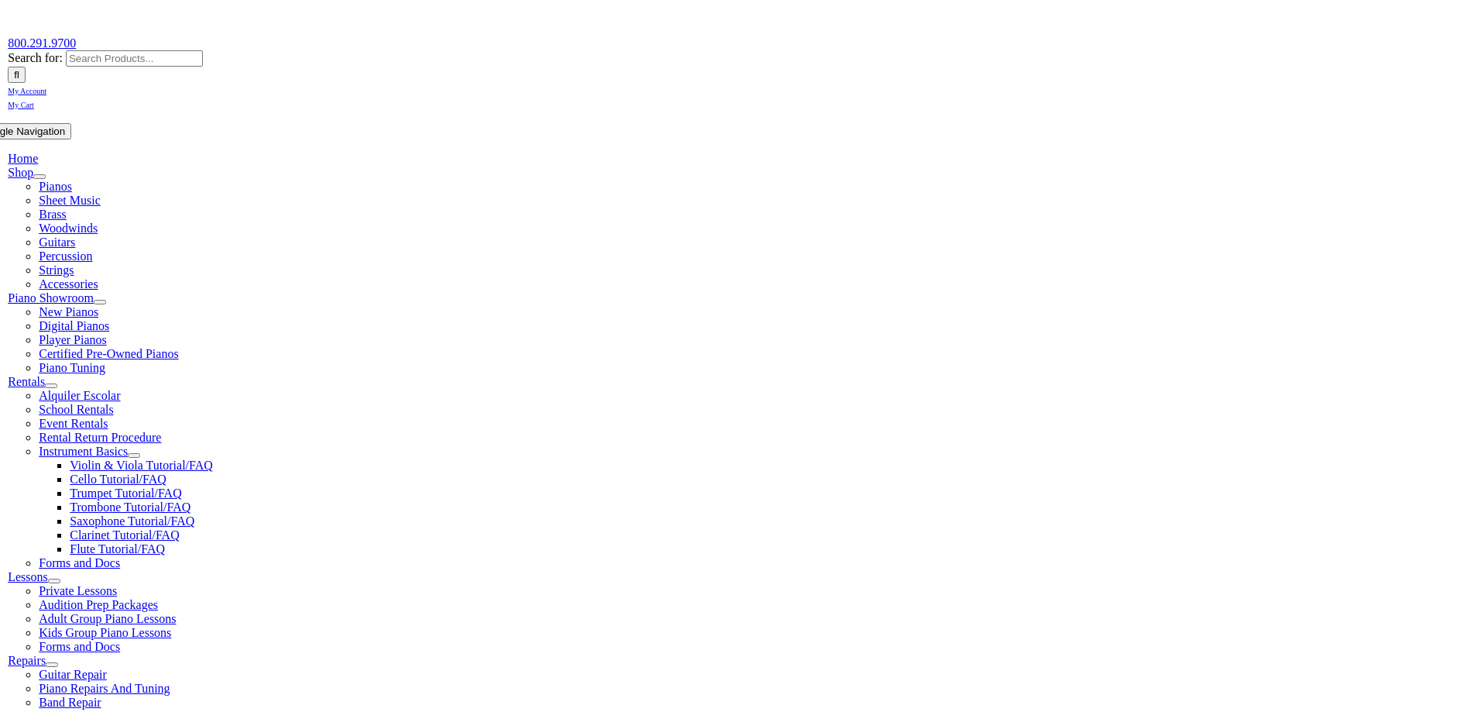
scroll to position [310, 0]
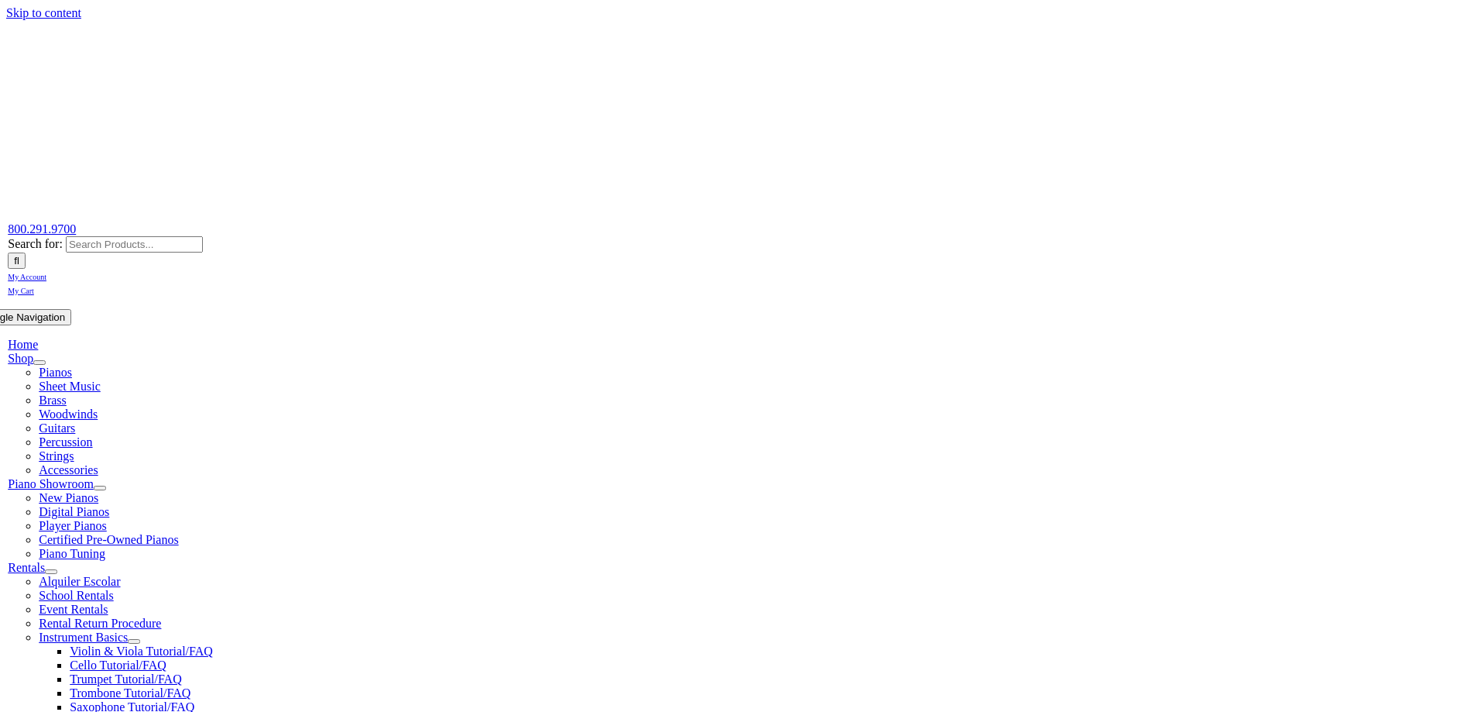
select select "PA"
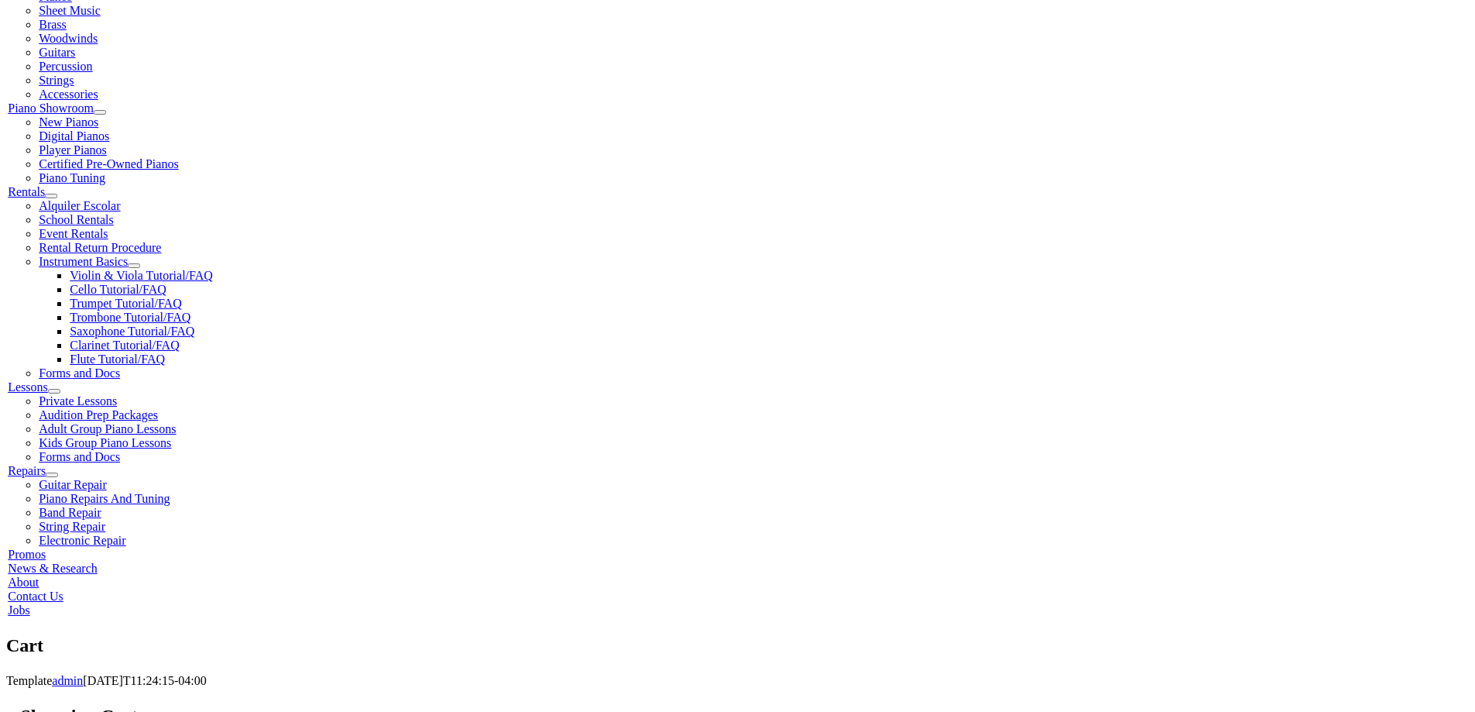
scroll to position [465, 0]
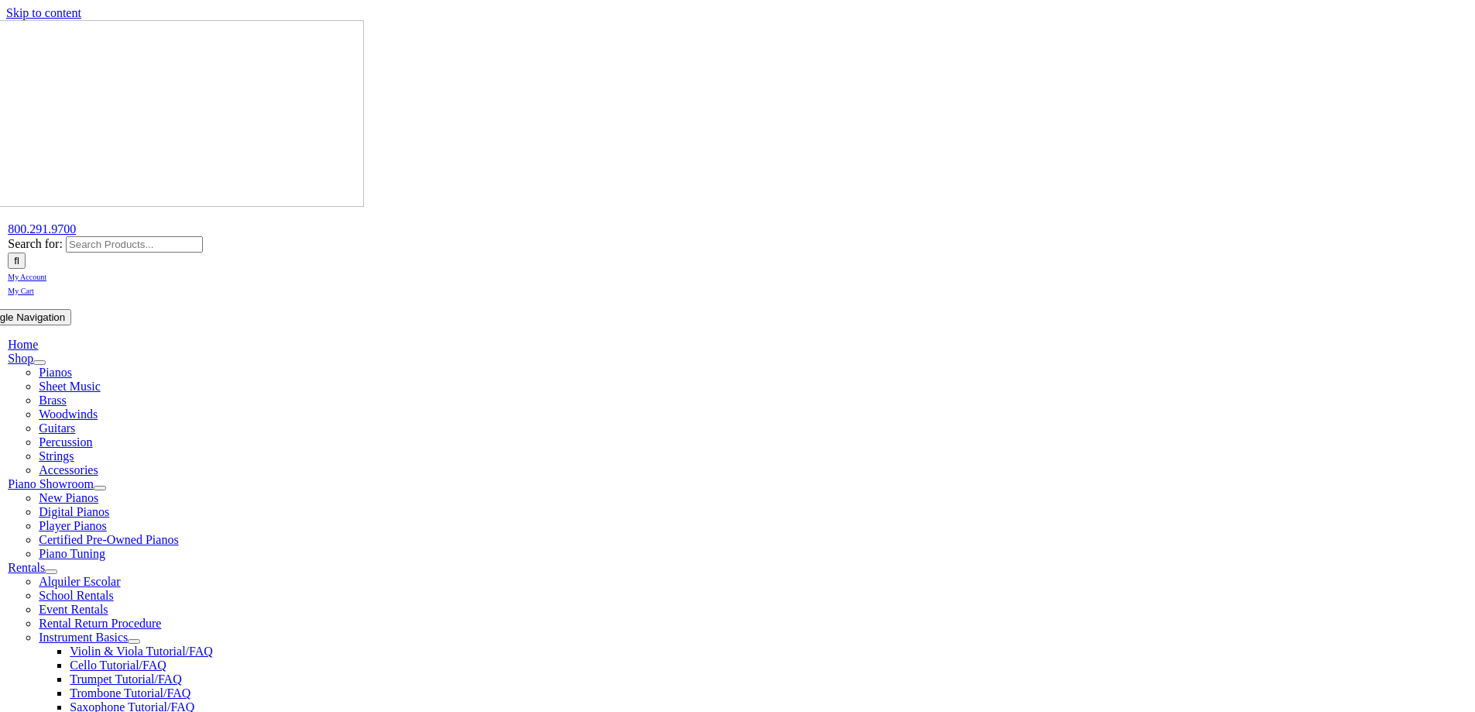
select select
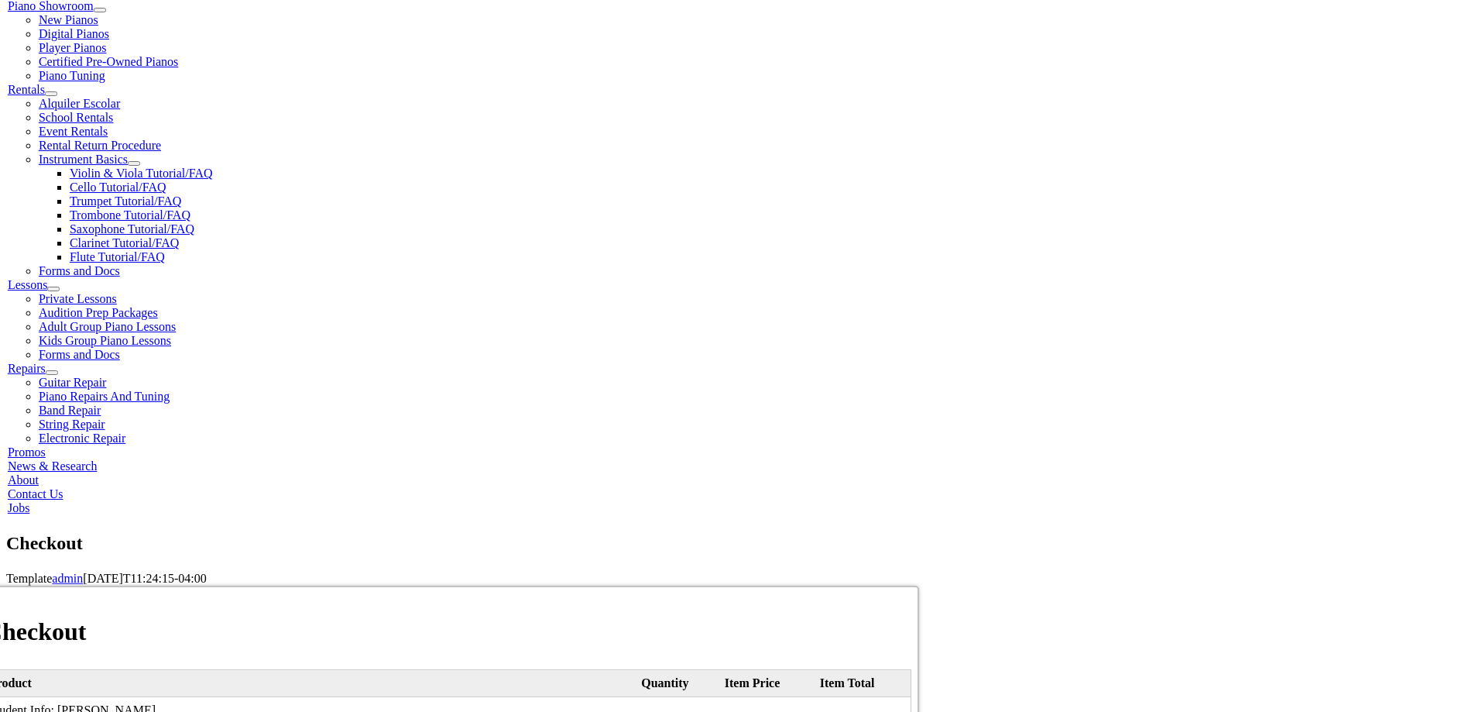
scroll to position [697, 0]
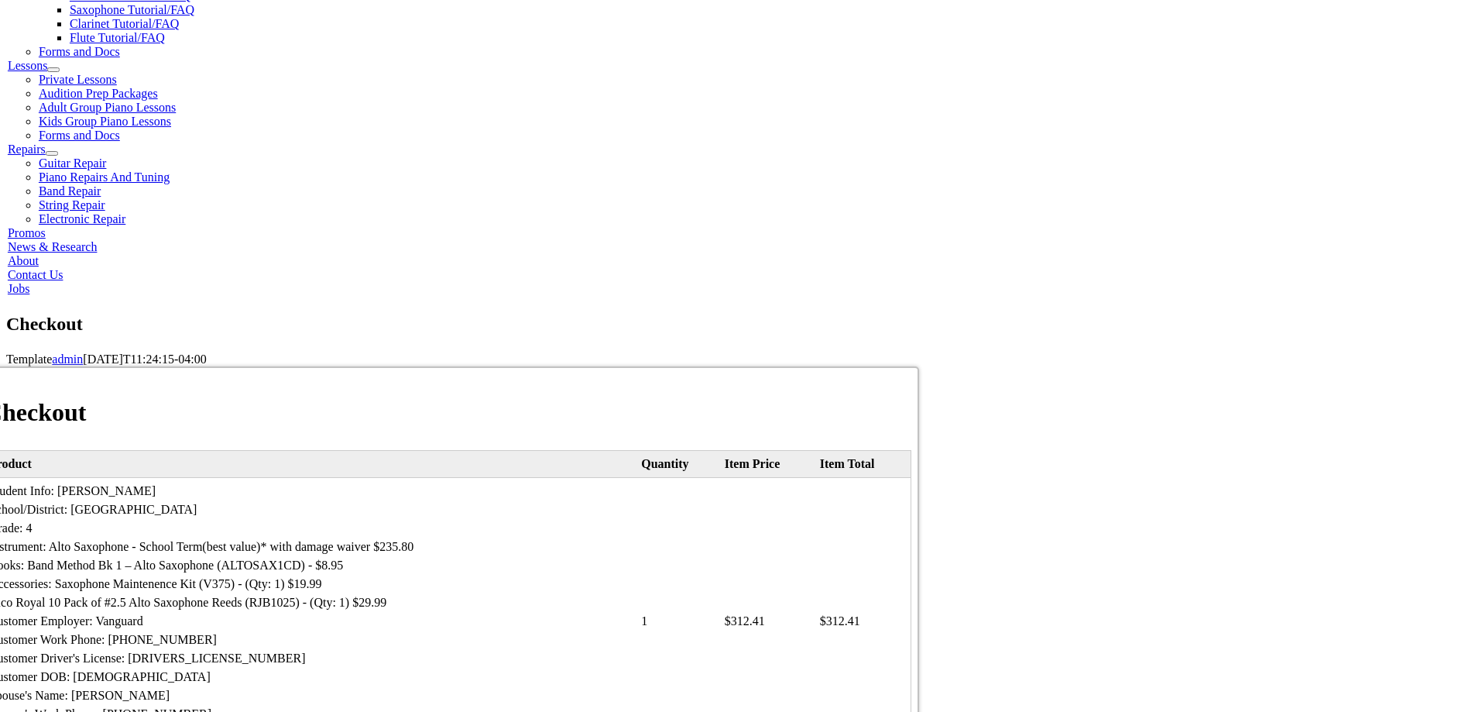
type input "[PERSON_NAME]"
type input "Kondilis"
type input "[STREET_ADDRESS][PERSON_NAME]"
type input "M"
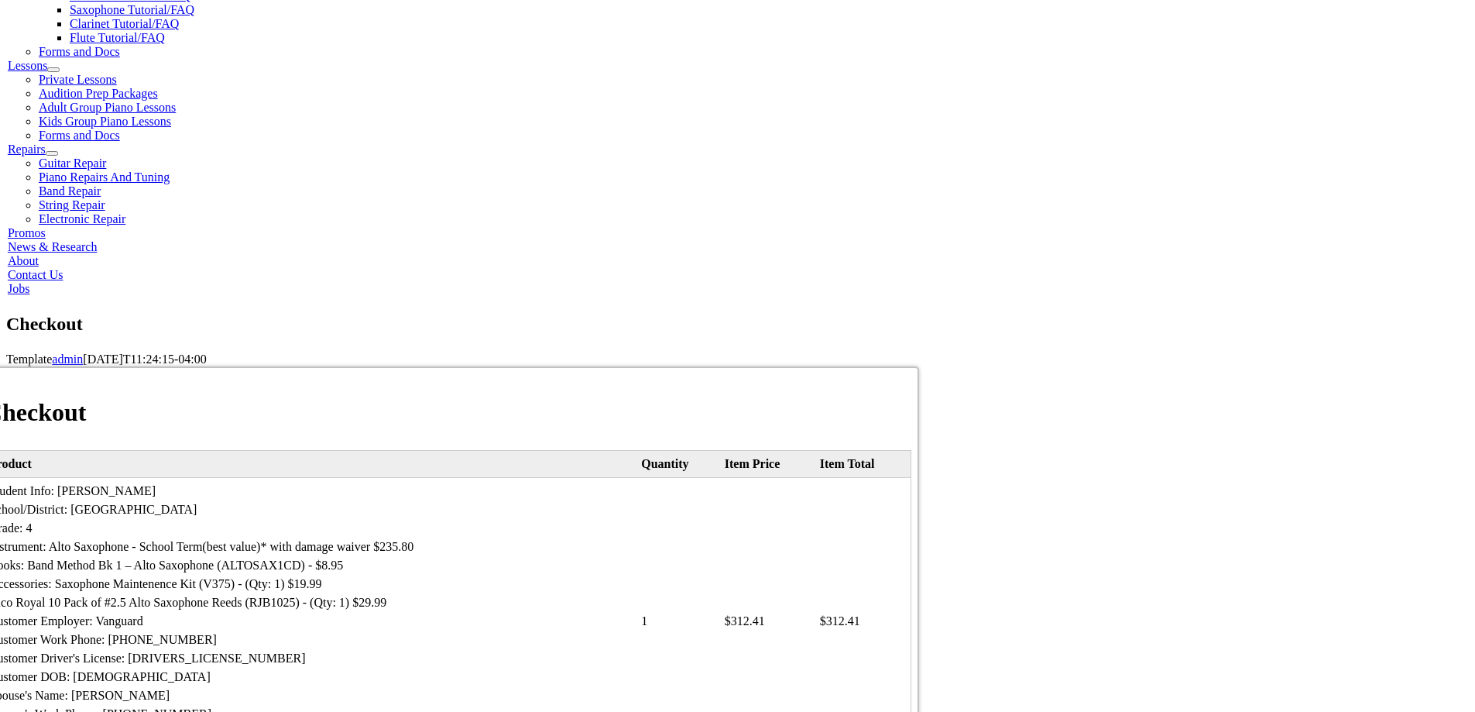
type input "Media"
select select "PA"
type input "19063"
select select "visa"
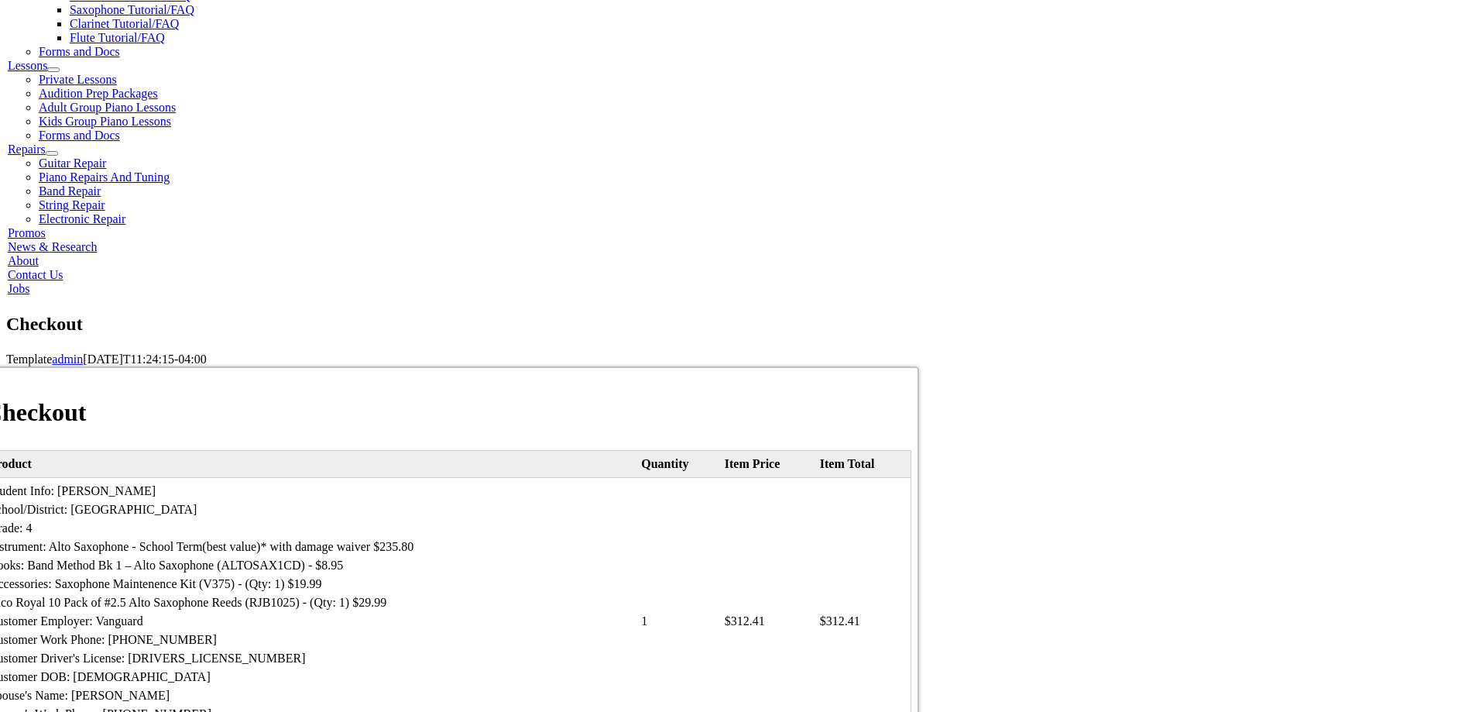
type input "[CREDIT_CARD_NUMBER]"
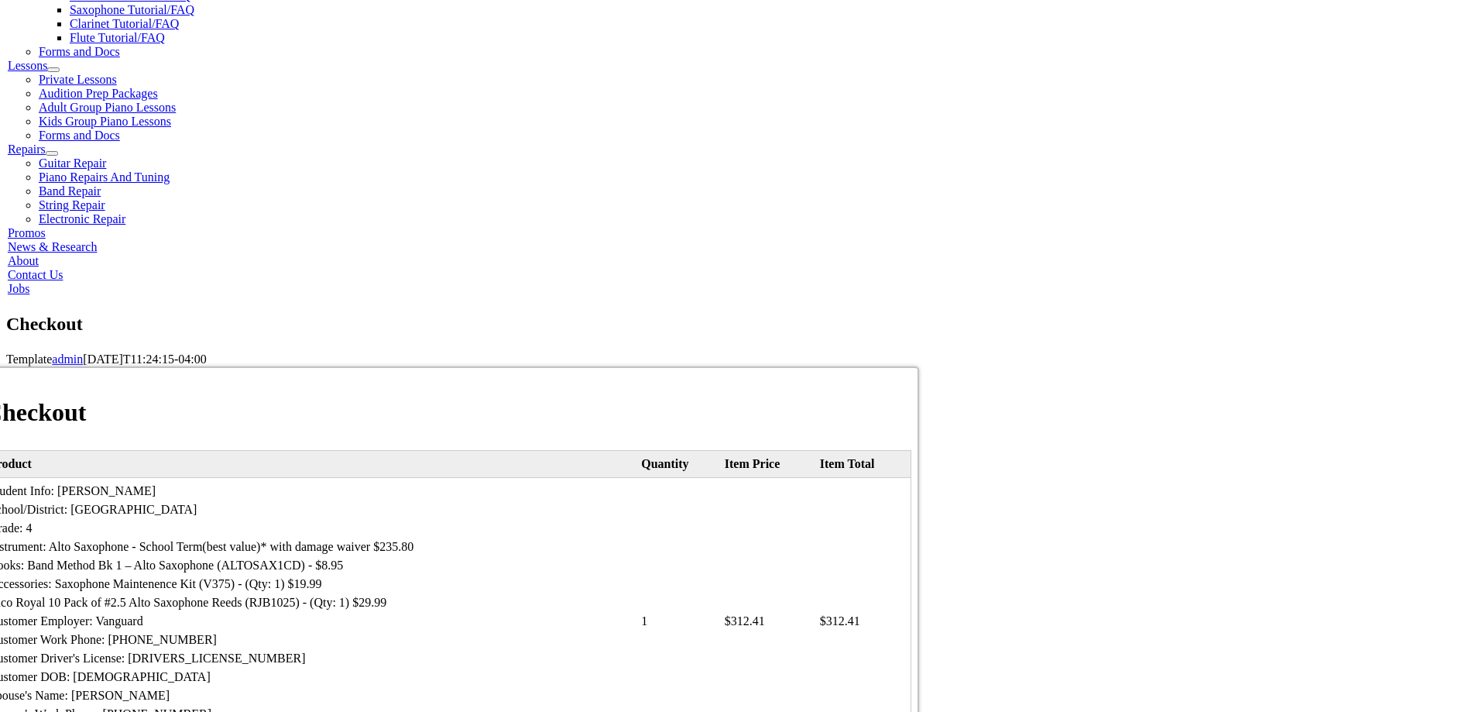
select select "05"
select select "2028"
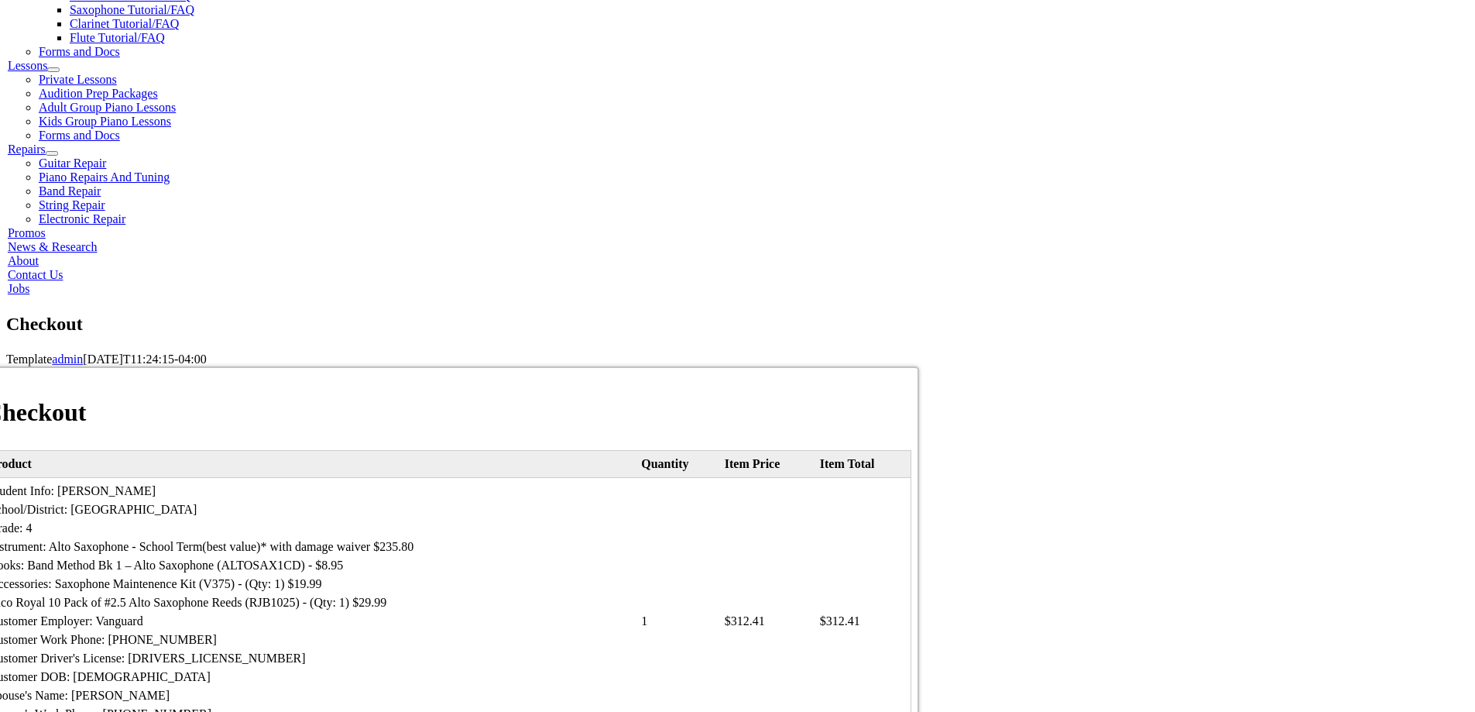
type input "233"
type input "8456425514"
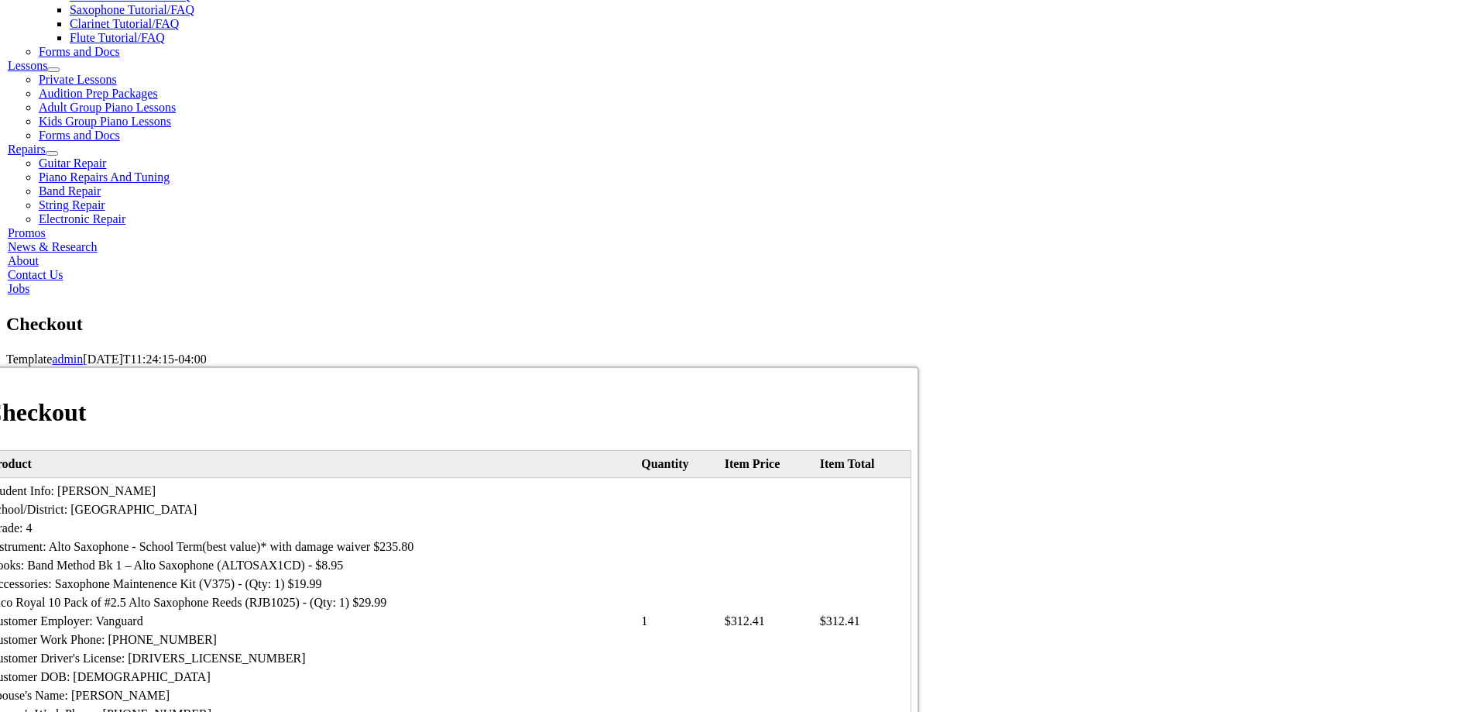
scroll to position [0, 1]
type input "[EMAIL_ADDRESS][DOMAIN_NAME]"
